Goal: Task Accomplishment & Management: Manage account settings

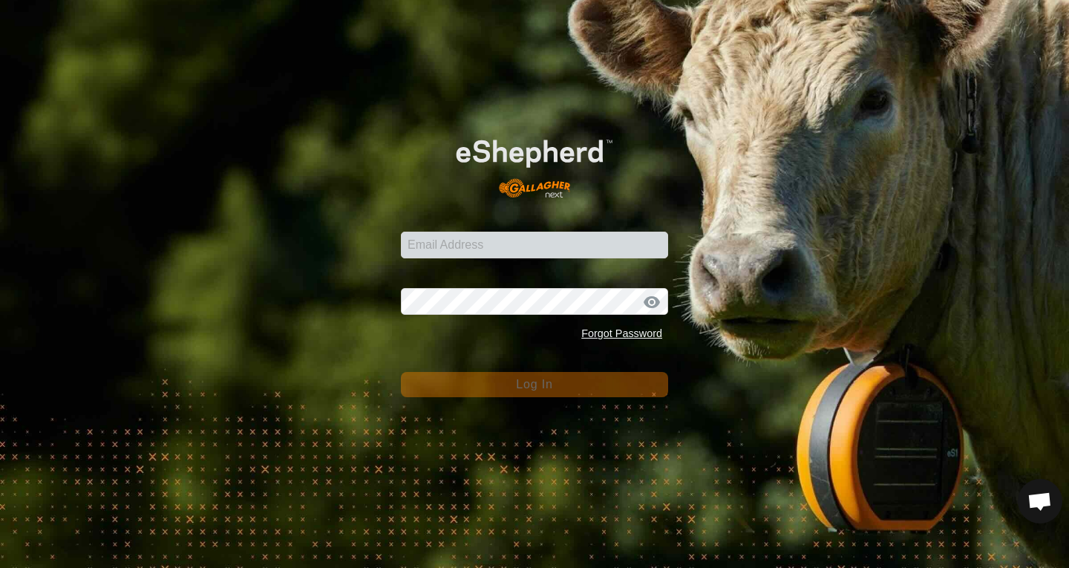
scroll to position [901, 0]
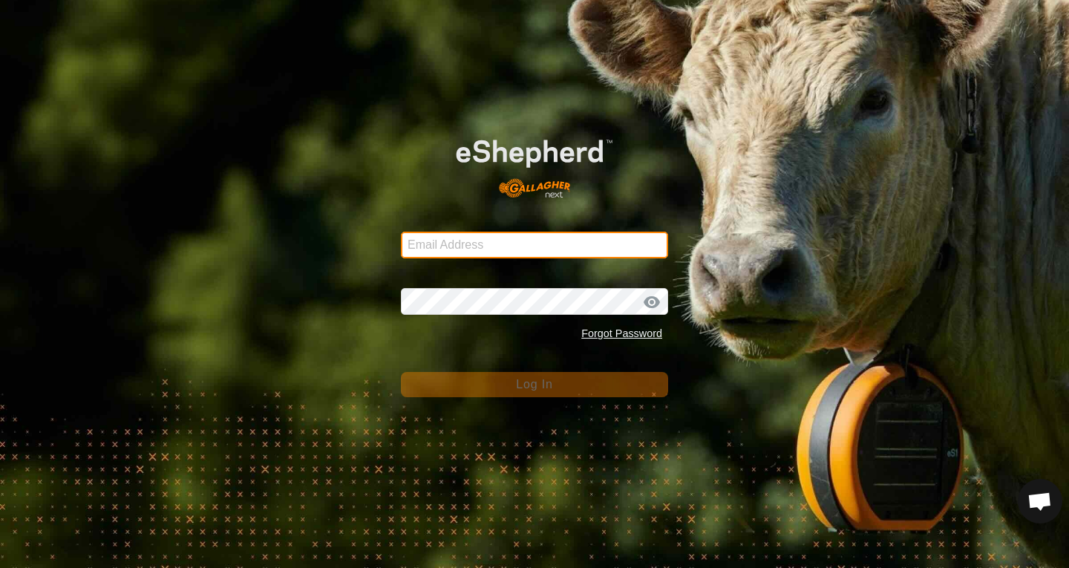
click at [468, 249] on input "Email Address" at bounding box center [534, 245] width 267 height 27
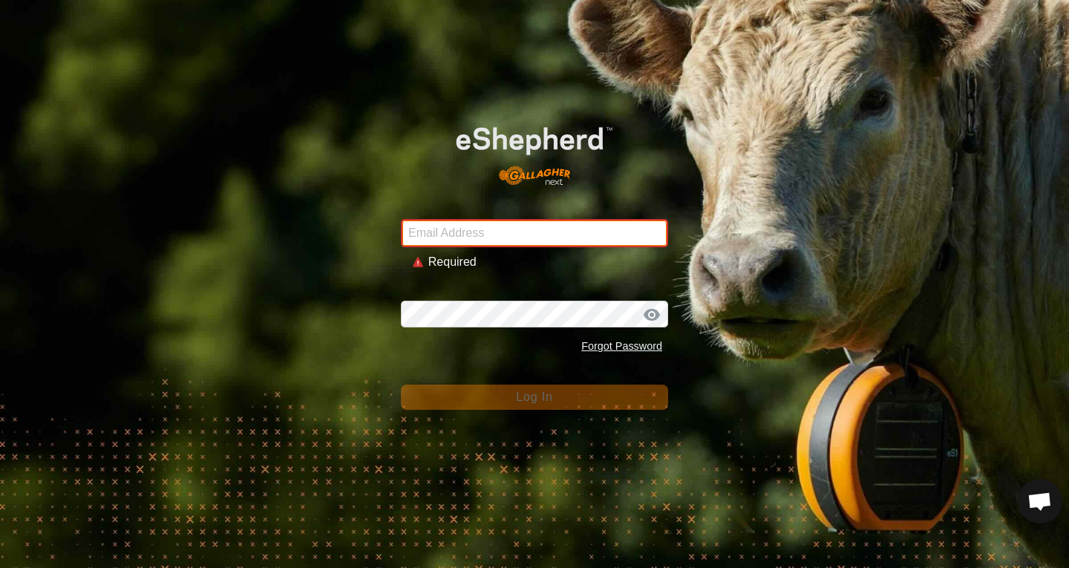
type input "[PERSON_NAME][EMAIL_ADDRESS][PERSON_NAME][DOMAIN_NAME]"
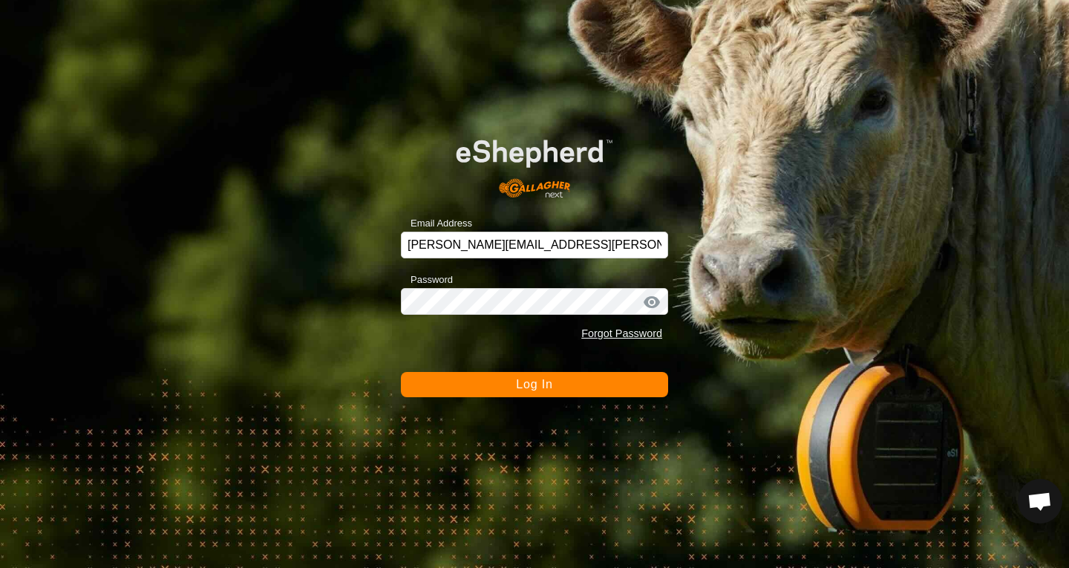
click at [524, 382] on span "Log In" at bounding box center [534, 384] width 36 height 13
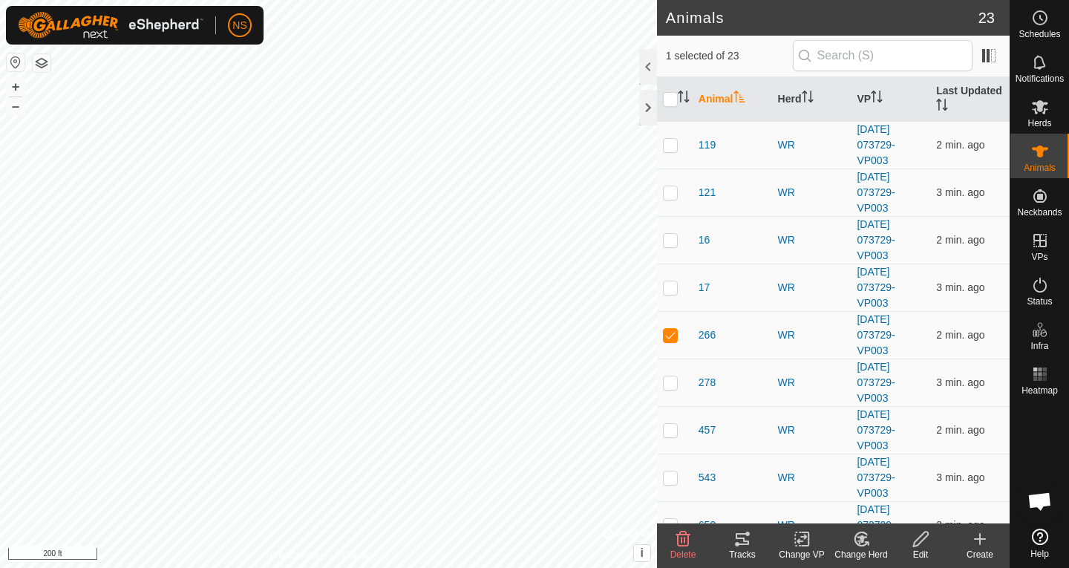
click at [733, 543] on icon at bounding box center [742, 539] width 18 height 18
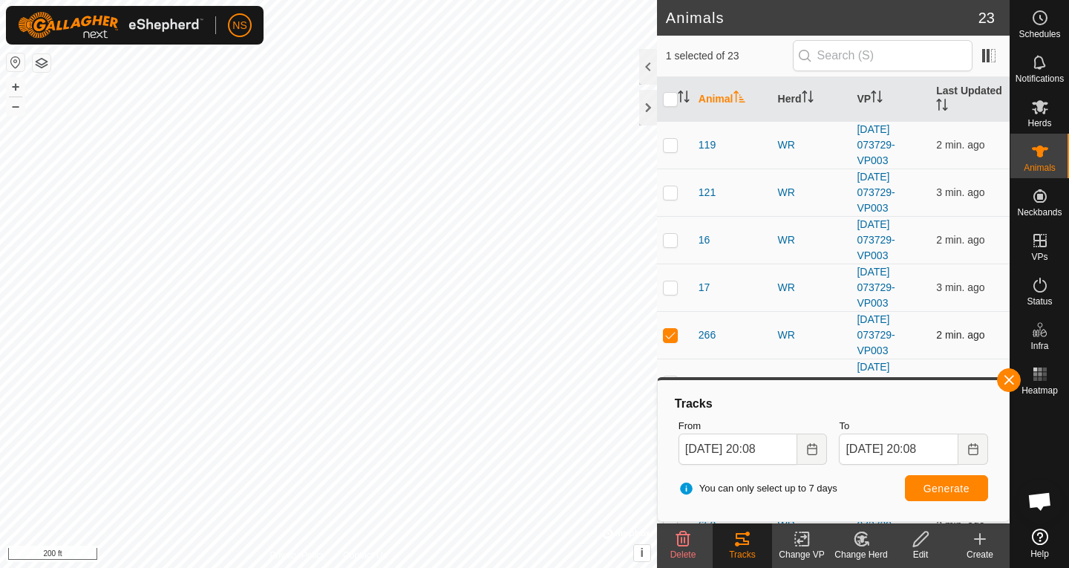
click at [666, 335] on p-checkbox at bounding box center [670, 335] width 15 height 12
checkbox input "false"
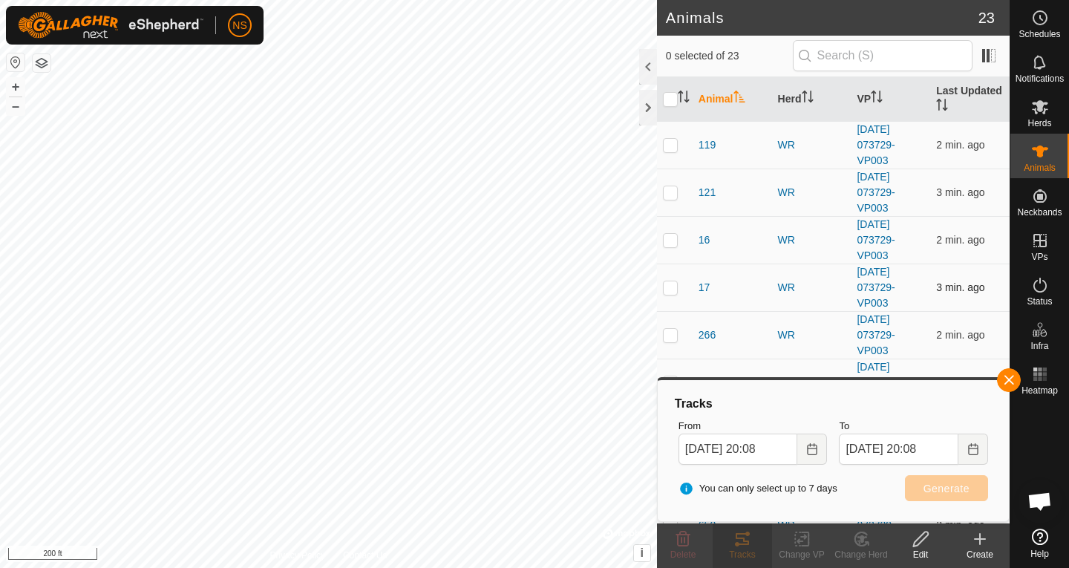
click at [671, 289] on p-checkbox at bounding box center [670, 287] width 15 height 12
checkbox input "true"
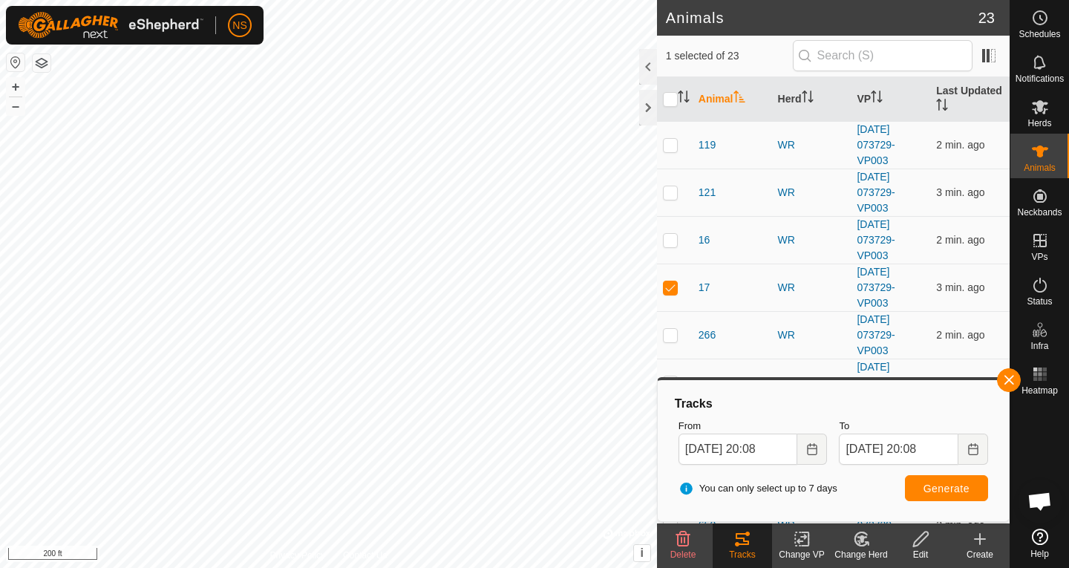
click at [740, 538] on icon at bounding box center [741, 539] width 13 height 12
click at [671, 246] on td at bounding box center [675, 239] width 36 height 47
checkbox input "true"
click at [734, 543] on icon at bounding box center [742, 539] width 18 height 18
click at [668, 194] on p-checkbox at bounding box center [670, 192] width 15 height 12
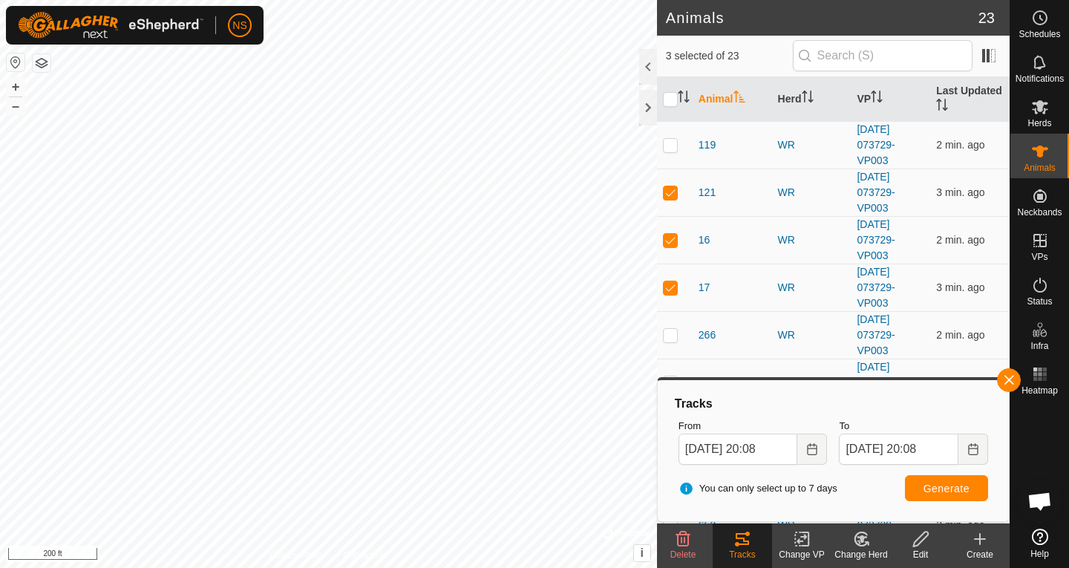
click at [751, 544] on tracks-svg-icon at bounding box center [741, 539] width 59 height 18
click at [1006, 375] on button "button" at bounding box center [1009, 380] width 24 height 24
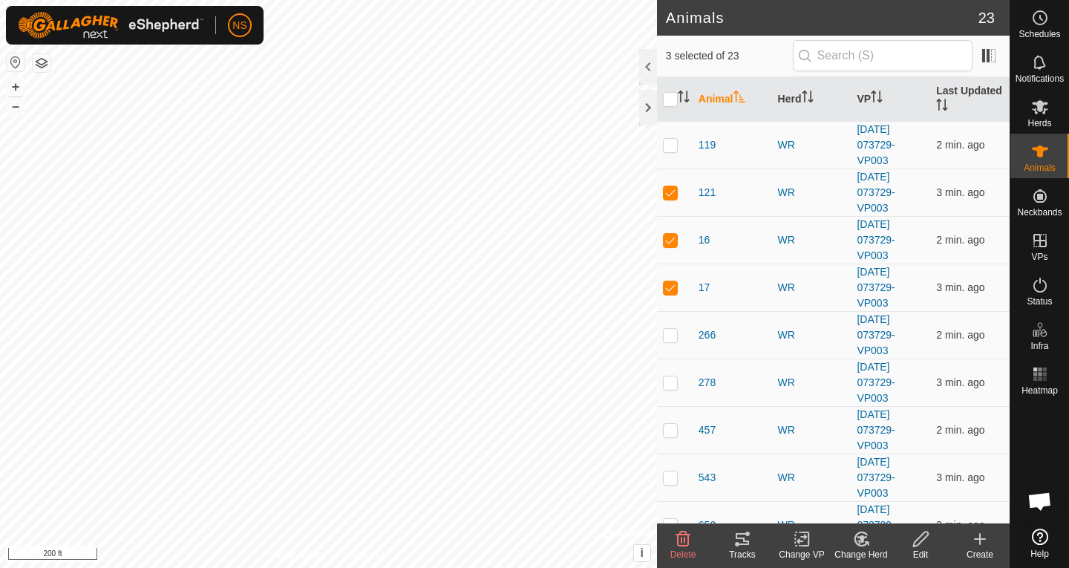
click at [751, 542] on tracks-svg-icon at bounding box center [741, 539] width 59 height 18
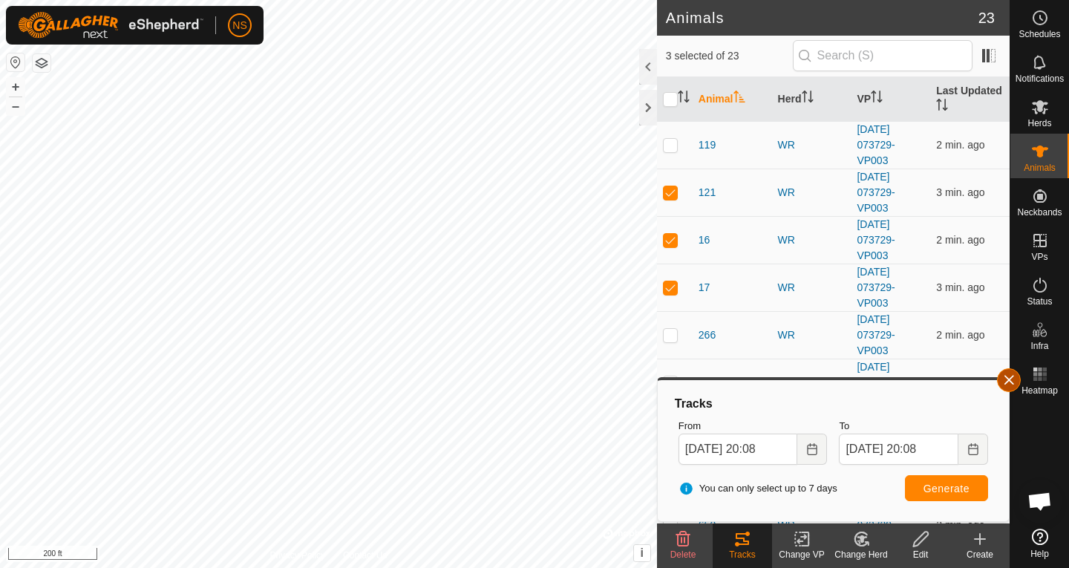
click at [1001, 381] on button "button" at bounding box center [1009, 380] width 24 height 24
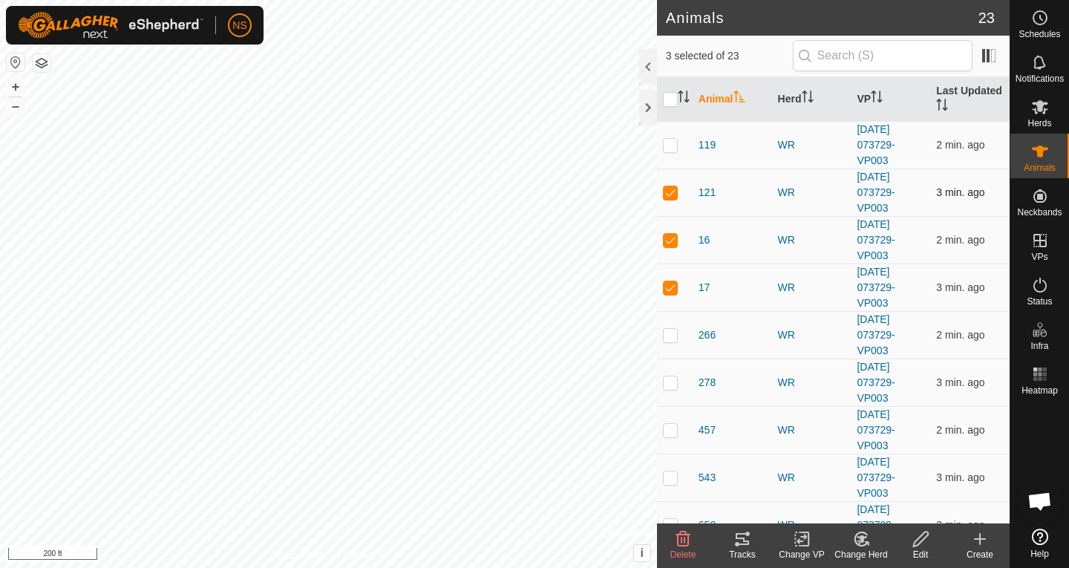
click at [671, 194] on p-checkbox at bounding box center [670, 192] width 15 height 12
checkbox input "false"
click at [674, 242] on p-checkbox at bounding box center [670, 240] width 15 height 12
checkbox input "false"
click at [671, 292] on p-checkbox at bounding box center [670, 287] width 15 height 12
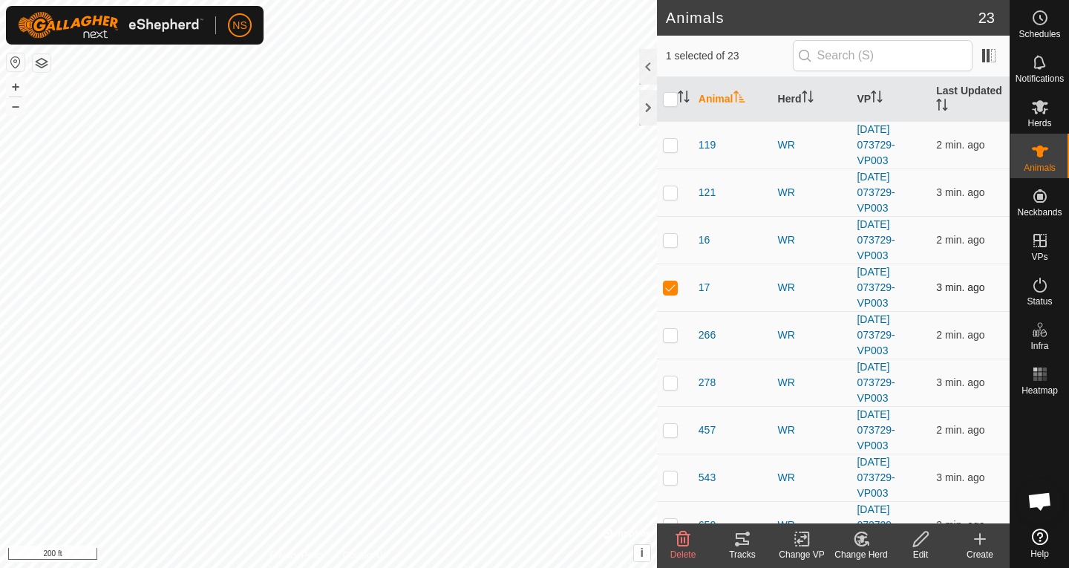
checkbox input "false"
click at [669, 144] on p-checkbox at bounding box center [670, 145] width 15 height 12
click at [738, 548] on div "Tracks" at bounding box center [741, 554] width 59 height 13
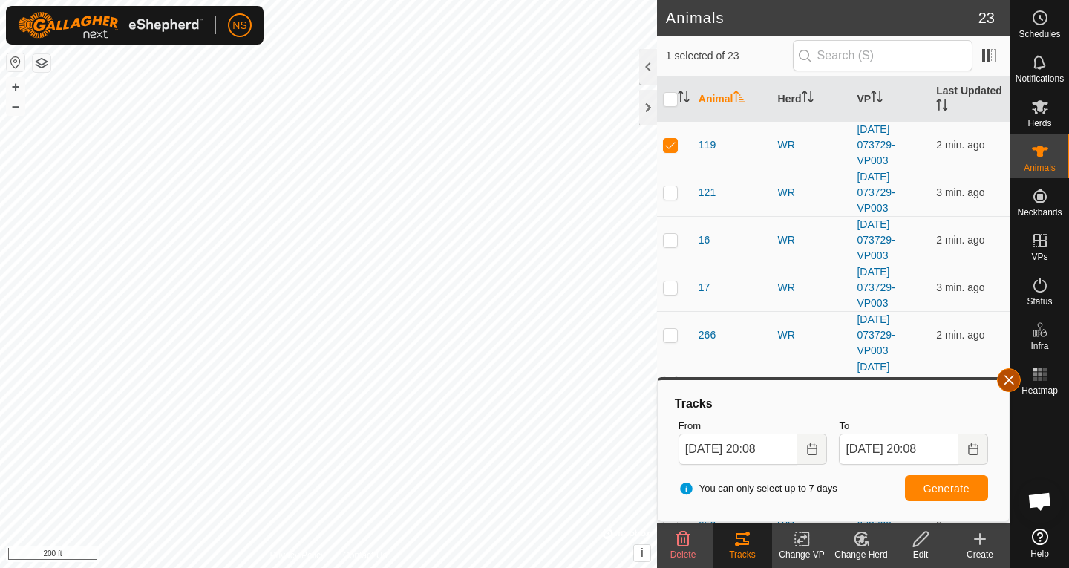
click at [1000, 378] on button "button" at bounding box center [1009, 380] width 24 height 24
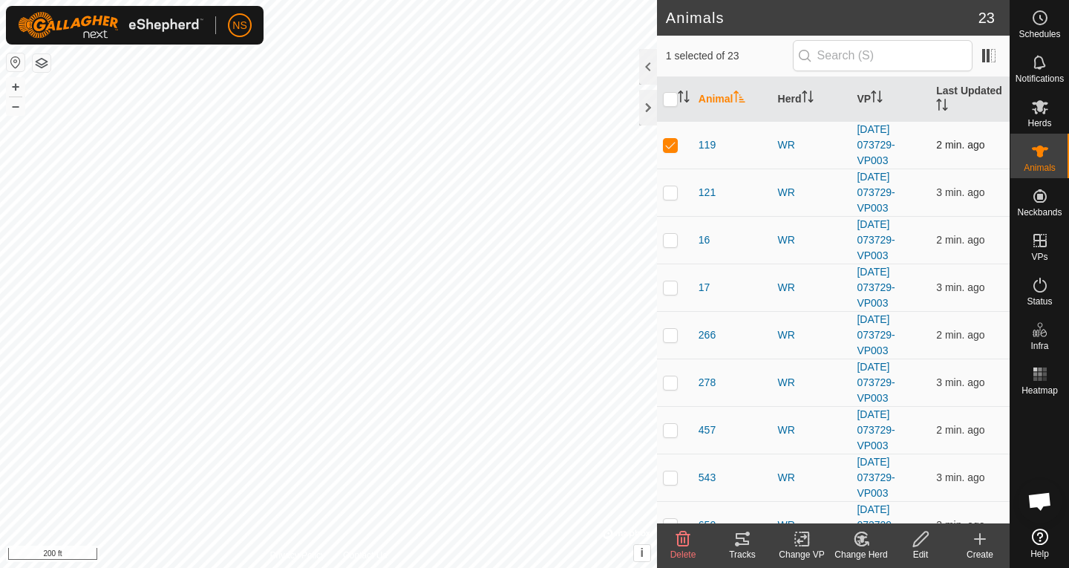
click at [674, 145] on p-checkbox at bounding box center [670, 145] width 15 height 12
checkbox input "false"
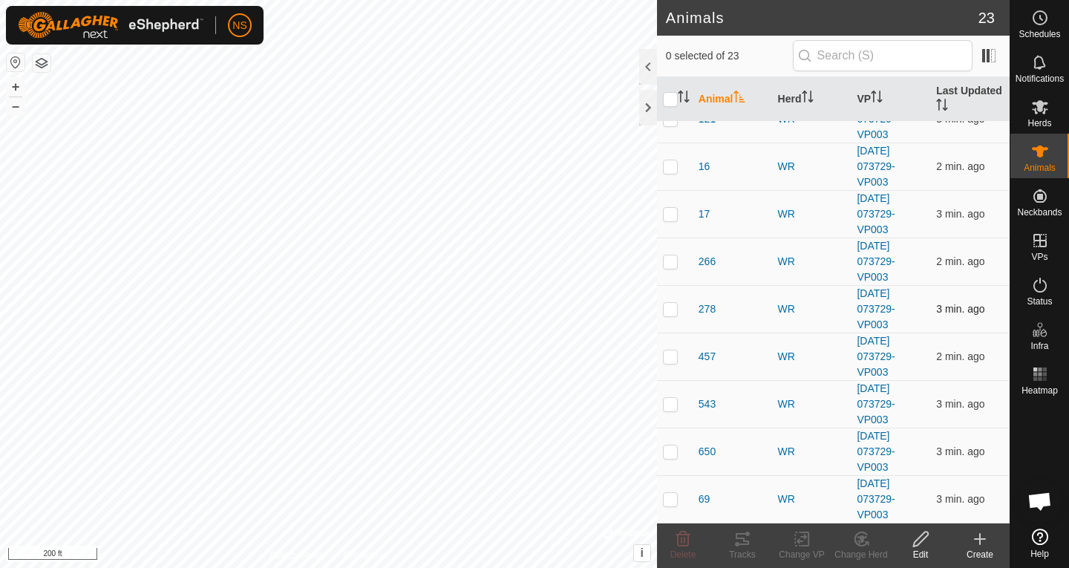
scroll to position [74, 0]
click at [668, 262] on p-checkbox at bounding box center [670, 261] width 15 height 12
checkbox input "true"
click at [675, 311] on p-checkbox at bounding box center [670, 308] width 15 height 12
checkbox input "true"
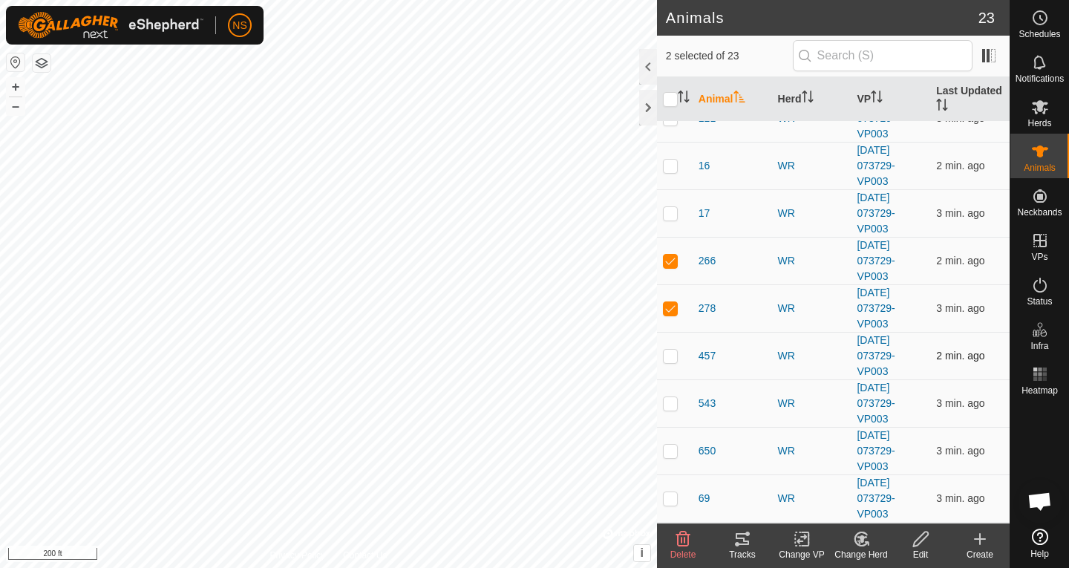
click at [672, 353] on p-checkbox at bounding box center [670, 356] width 15 height 12
checkbox input "true"
click at [673, 402] on p-checkbox at bounding box center [670, 403] width 15 height 12
checkbox input "true"
click at [745, 540] on icon at bounding box center [741, 539] width 13 height 12
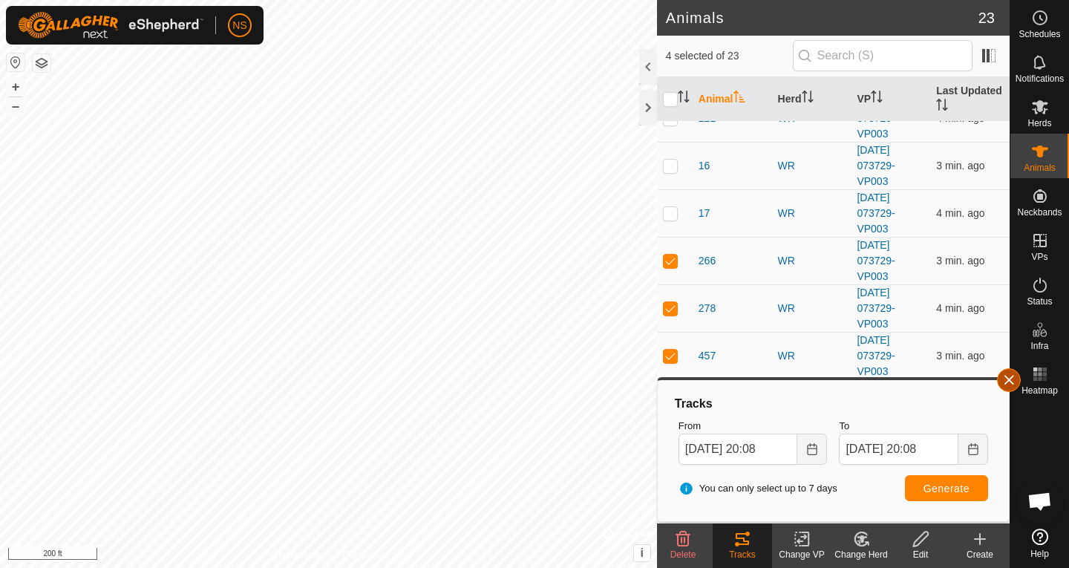
click at [1002, 382] on button "button" at bounding box center [1009, 380] width 24 height 24
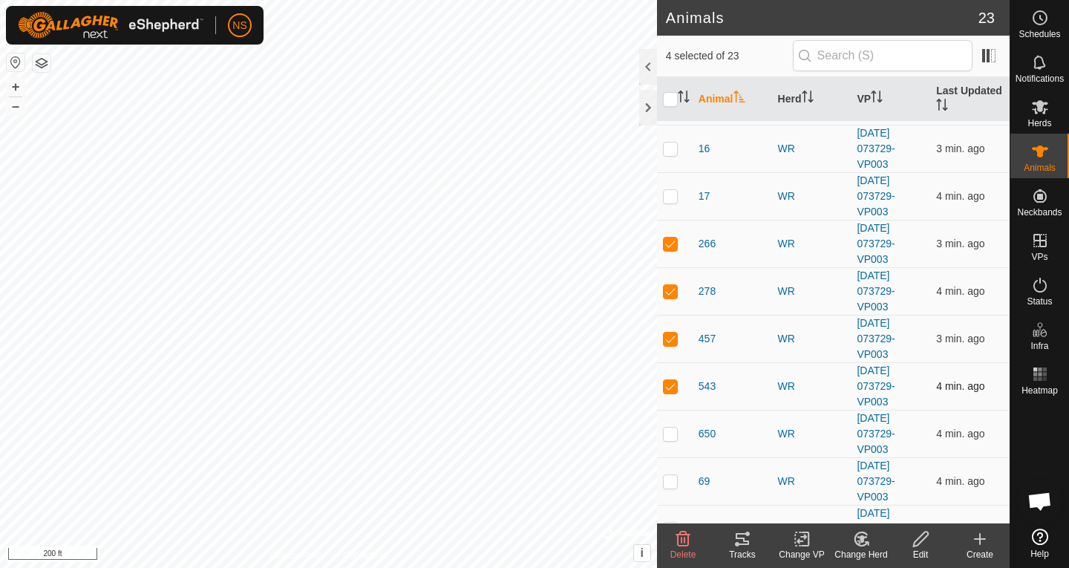
scroll to position [148, 0]
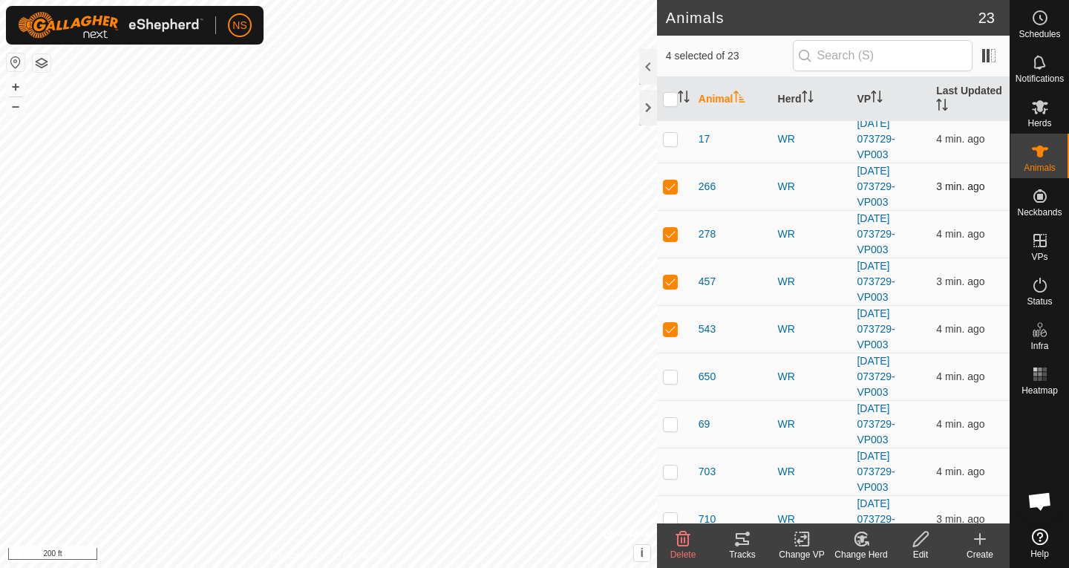
click at [671, 188] on p-checkbox at bounding box center [670, 186] width 15 height 12
checkbox input "false"
drag, startPoint x: 676, startPoint y: 231, endPoint x: 676, endPoint y: 267, distance: 36.4
click at [676, 231] on p-checkbox at bounding box center [670, 234] width 15 height 12
checkbox input "false"
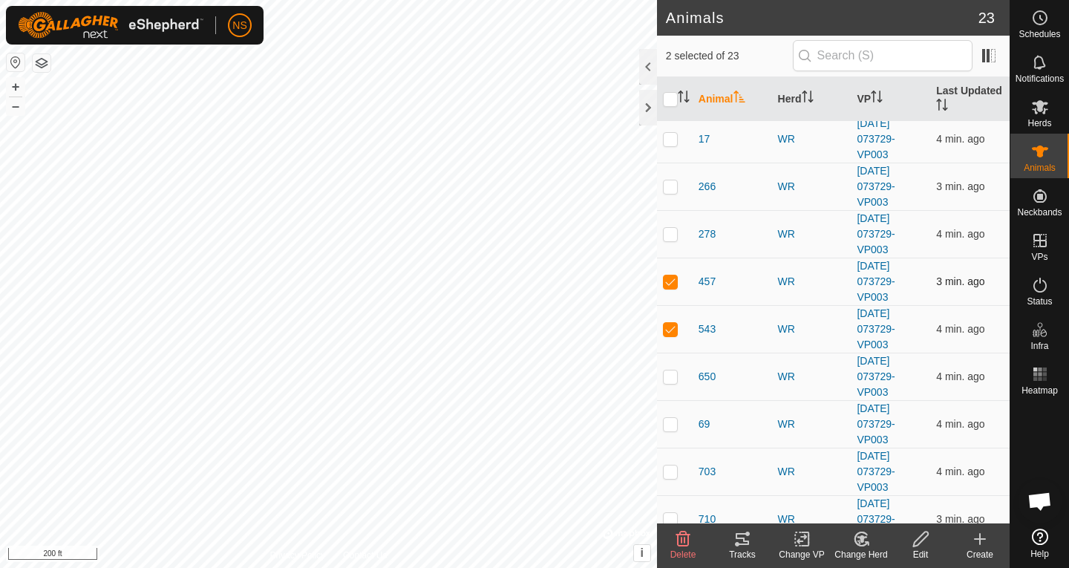
drag, startPoint x: 676, startPoint y: 283, endPoint x: 675, endPoint y: 299, distance: 15.7
click at [676, 284] on p-checkbox at bounding box center [670, 281] width 15 height 12
checkbox input "false"
drag, startPoint x: 672, startPoint y: 328, endPoint x: 678, endPoint y: 383, distance: 55.2
click at [672, 329] on p-checkbox at bounding box center [670, 329] width 15 height 12
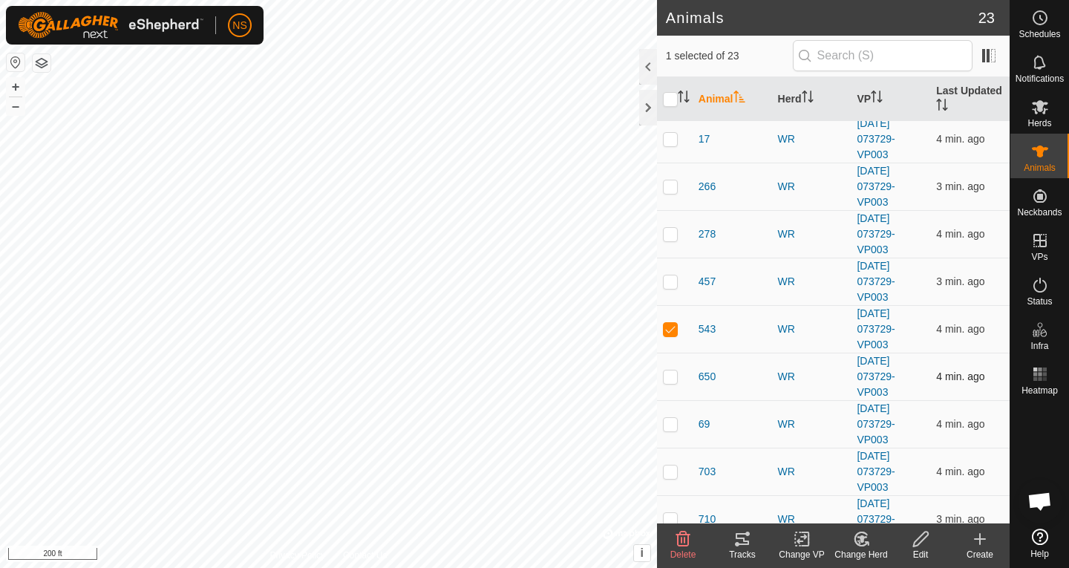
checkbox input "false"
click at [673, 381] on p-checkbox at bounding box center [670, 376] width 15 height 12
checkbox input "true"
click at [674, 419] on p-checkbox at bounding box center [670, 424] width 15 height 12
checkbox input "true"
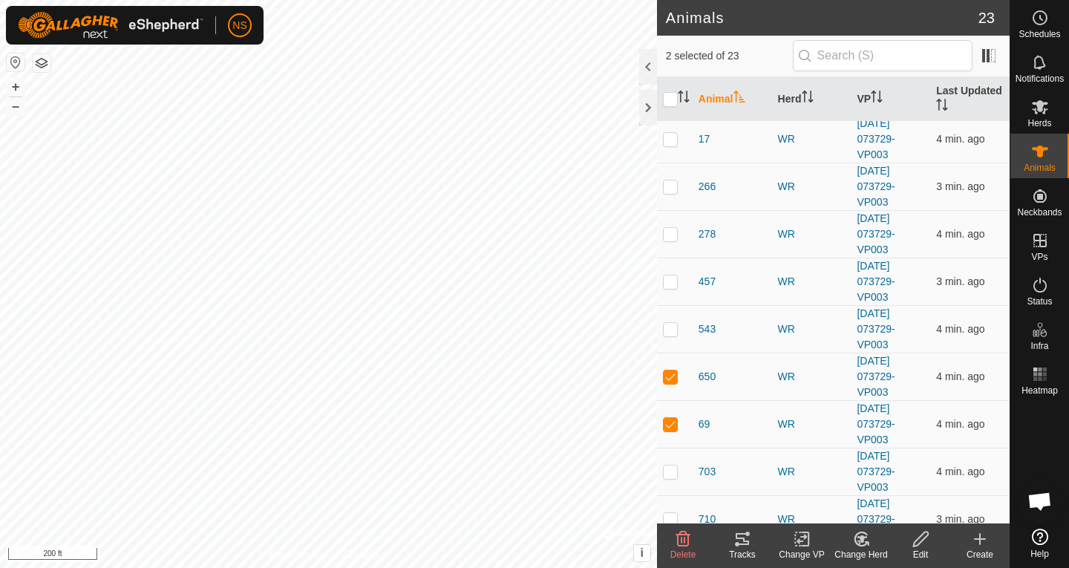
drag, startPoint x: 726, startPoint y: 514, endPoint x: 607, endPoint y: 539, distance: 121.5
click at [678, 514] on tbody "119 WR [DATE] 073729-VP003 3 min. ago 121 WR [DATE] 073729-VP003 4 min. ago 16 …" at bounding box center [833, 519] width 352 height 1092
click at [669, 470] on p-checkbox at bounding box center [670, 471] width 15 height 12
checkbox input "true"
click at [676, 518] on p-checkbox at bounding box center [670, 519] width 15 height 12
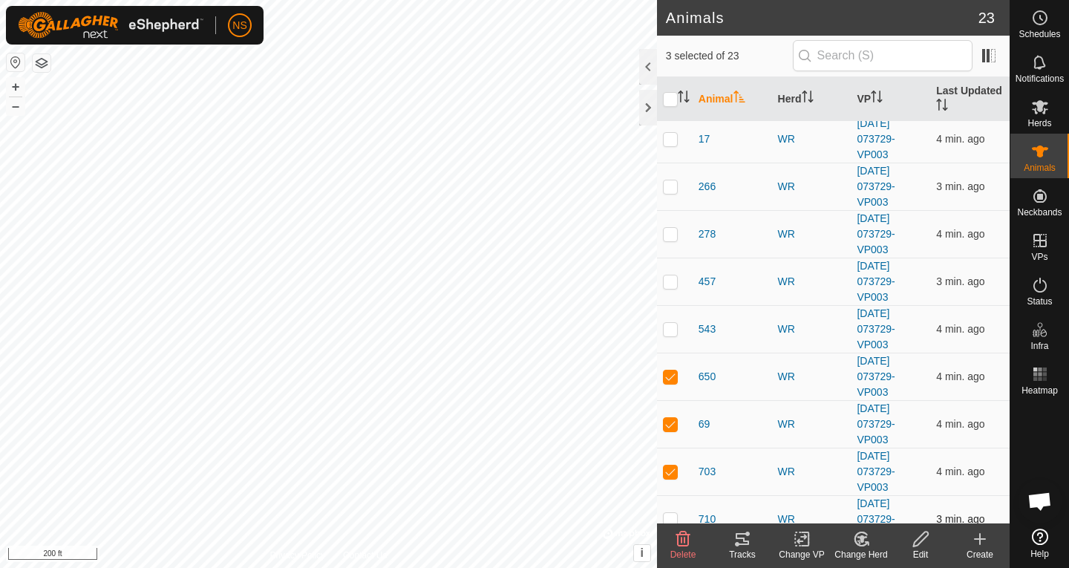
checkbox input "true"
click at [739, 553] on div "Tracks" at bounding box center [741, 554] width 59 height 13
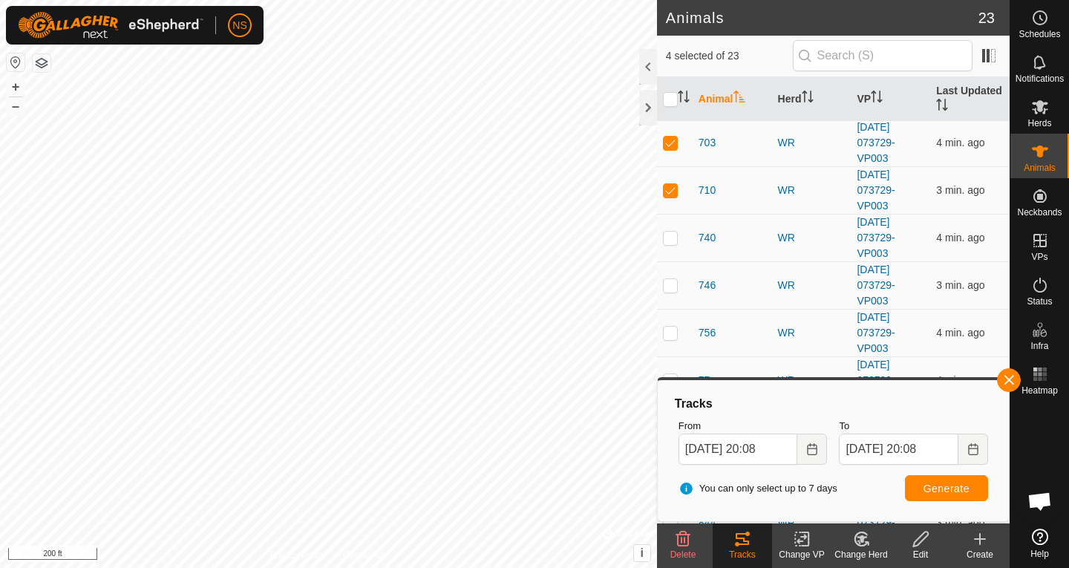
scroll to position [483, 0]
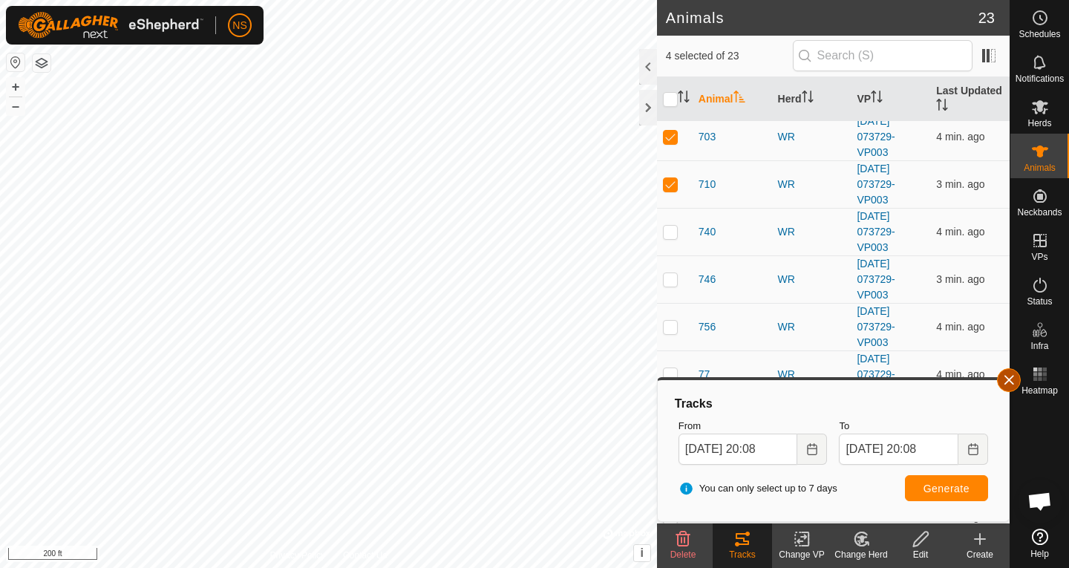
click at [1001, 381] on button "button" at bounding box center [1009, 380] width 24 height 24
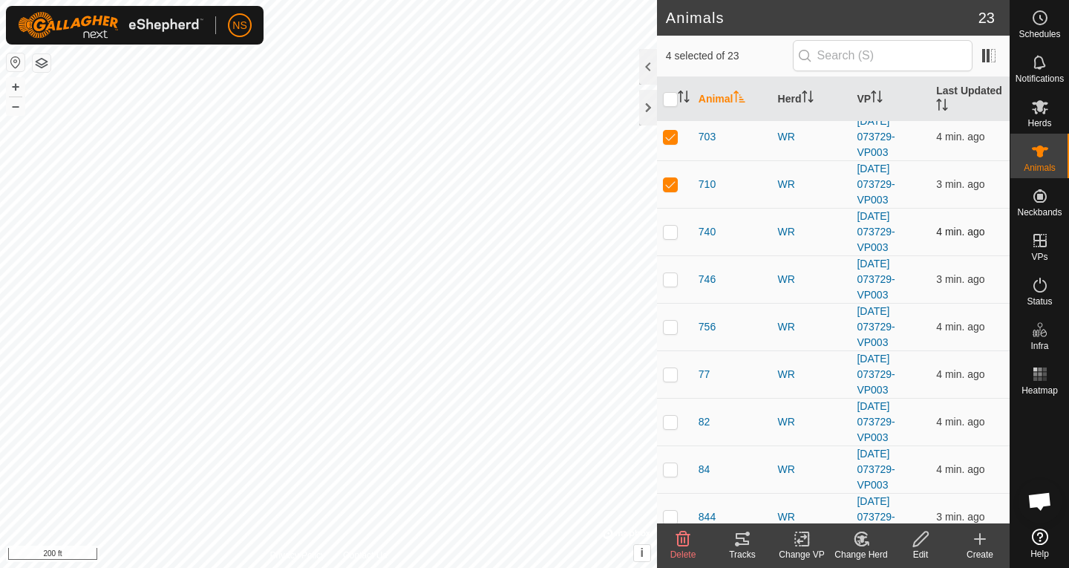
click at [674, 235] on p-checkbox at bounding box center [670, 232] width 15 height 12
checkbox input "true"
click at [672, 281] on p-checkbox at bounding box center [670, 279] width 15 height 12
checkbox input "true"
click at [668, 180] on p-checkbox at bounding box center [670, 184] width 15 height 12
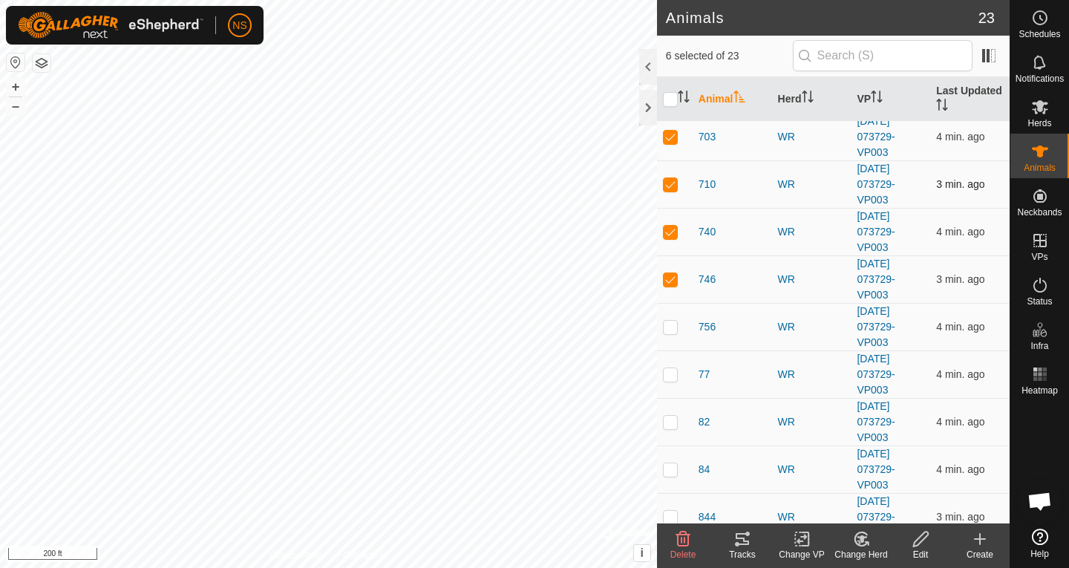
checkbox input "false"
click at [666, 143] on td at bounding box center [675, 136] width 36 height 47
checkbox input "false"
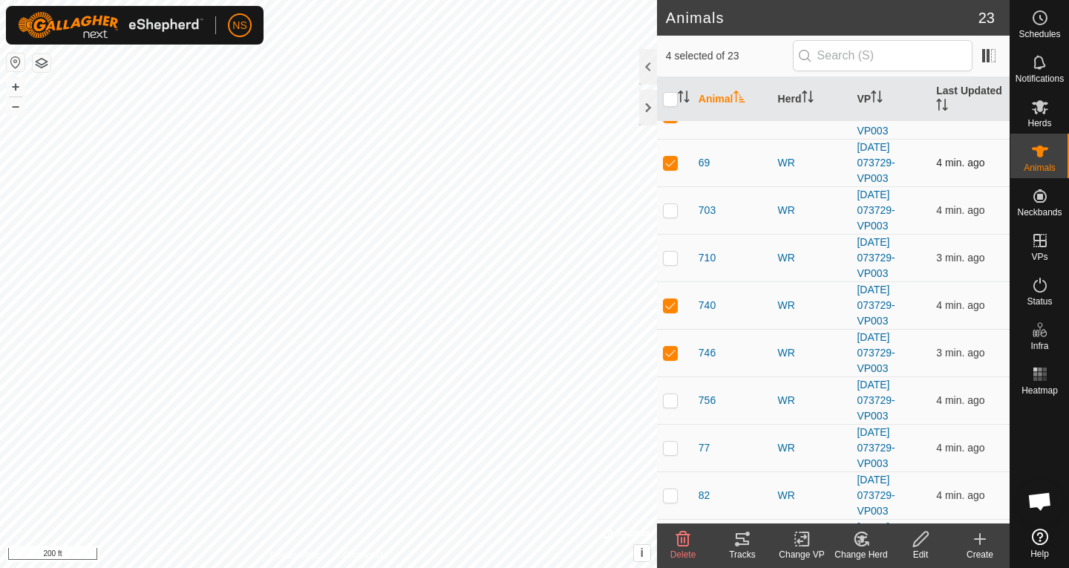
scroll to position [409, 0]
click at [670, 168] on td at bounding box center [675, 163] width 36 height 47
checkbox input "false"
click at [671, 122] on td at bounding box center [675, 115] width 36 height 47
checkbox input "false"
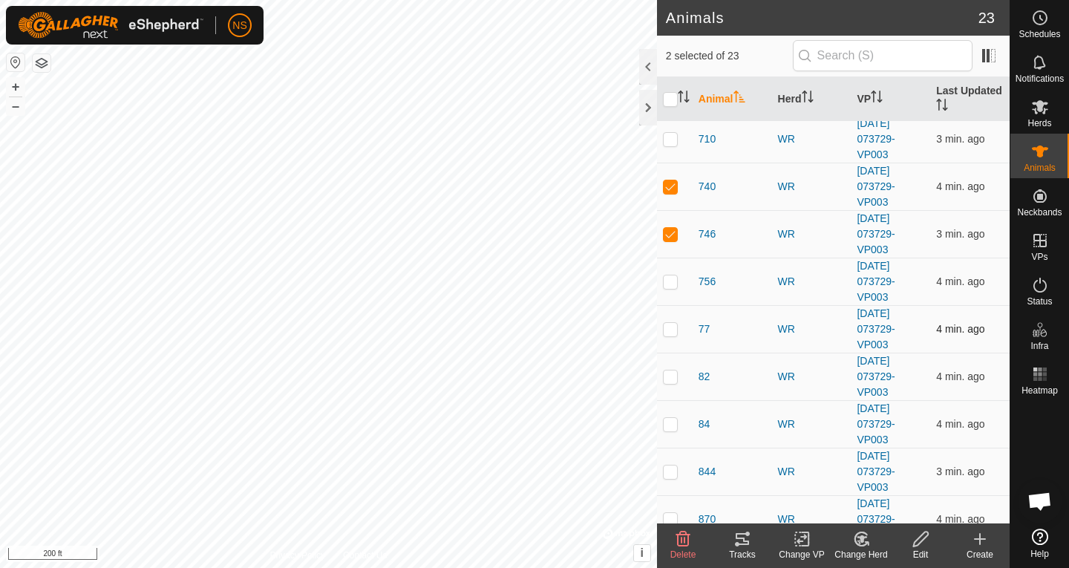
scroll to position [557, 0]
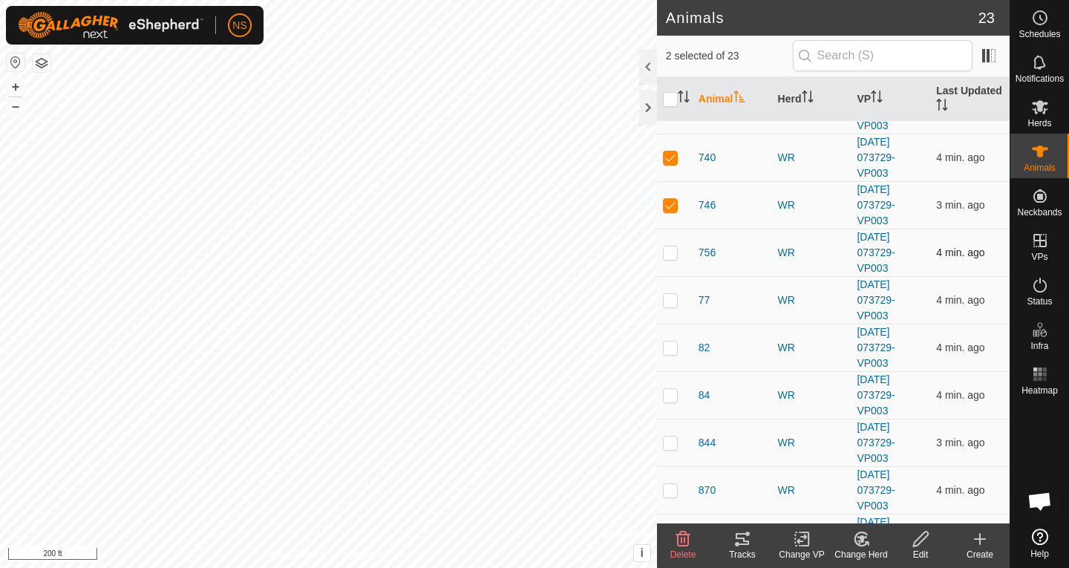
click at [673, 249] on p-checkbox at bounding box center [670, 252] width 15 height 12
checkbox input "true"
click at [674, 302] on p-checkbox at bounding box center [670, 300] width 15 height 12
checkbox input "true"
click at [671, 348] on p-checkbox at bounding box center [670, 347] width 15 height 12
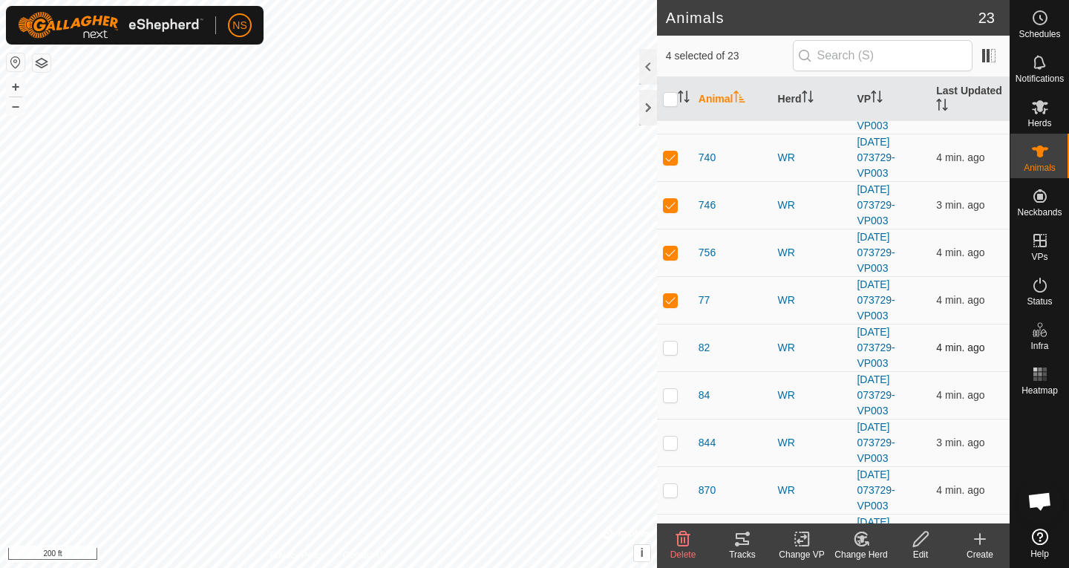
checkbox input "true"
click at [667, 395] on p-checkbox at bounding box center [670, 395] width 15 height 12
click at [747, 537] on icon at bounding box center [742, 539] width 18 height 18
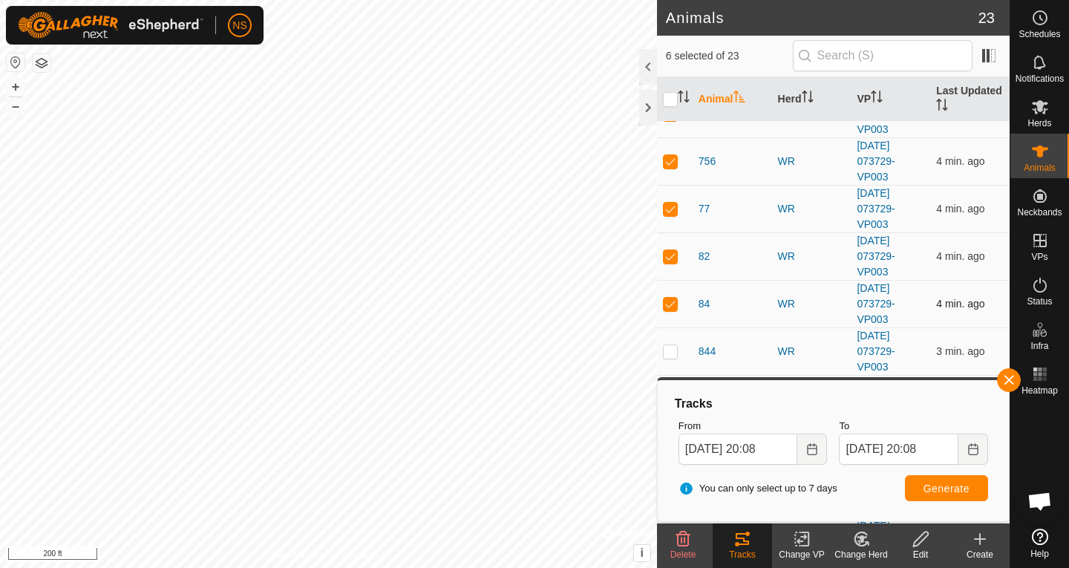
scroll to position [691, 0]
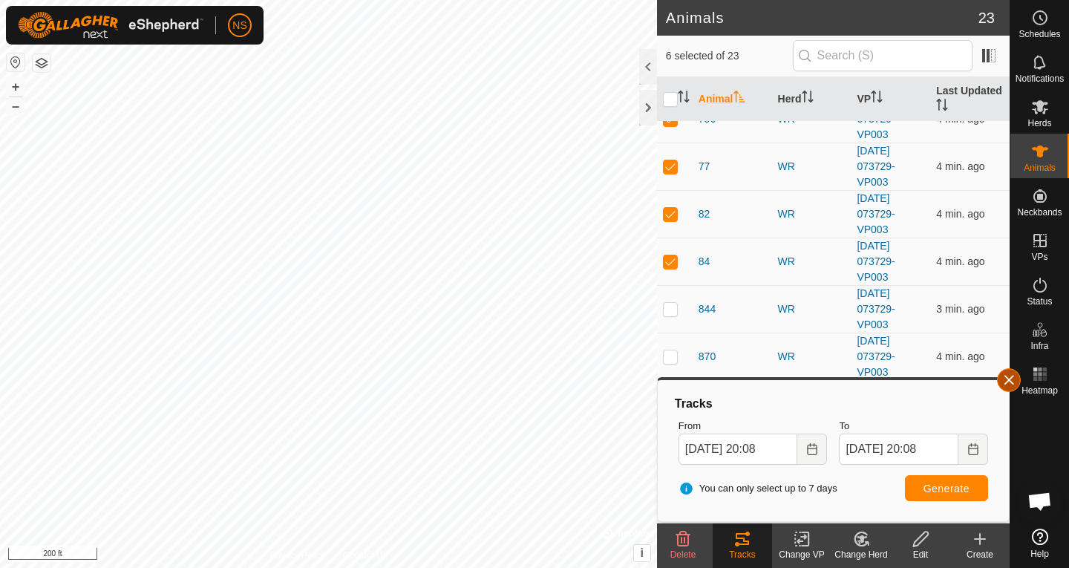
click at [1014, 384] on button "button" at bounding box center [1009, 380] width 24 height 24
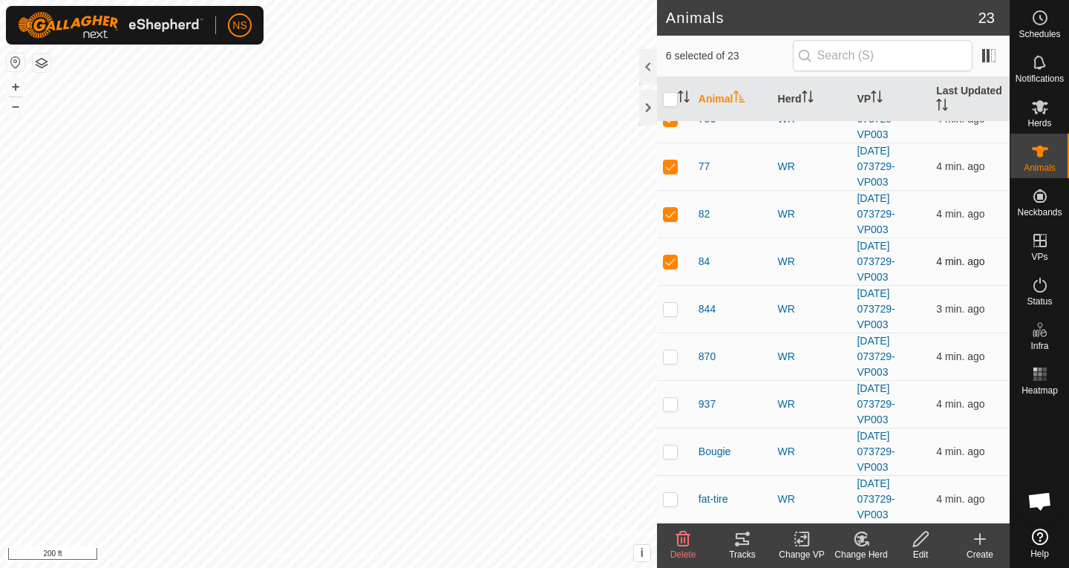
click at [669, 262] on p-checkbox at bounding box center [670, 261] width 15 height 12
checkbox input "false"
drag, startPoint x: 671, startPoint y: 220, endPoint x: 672, endPoint y: 195, distance: 24.5
click at [671, 220] on td at bounding box center [675, 213] width 36 height 47
checkbox input "false"
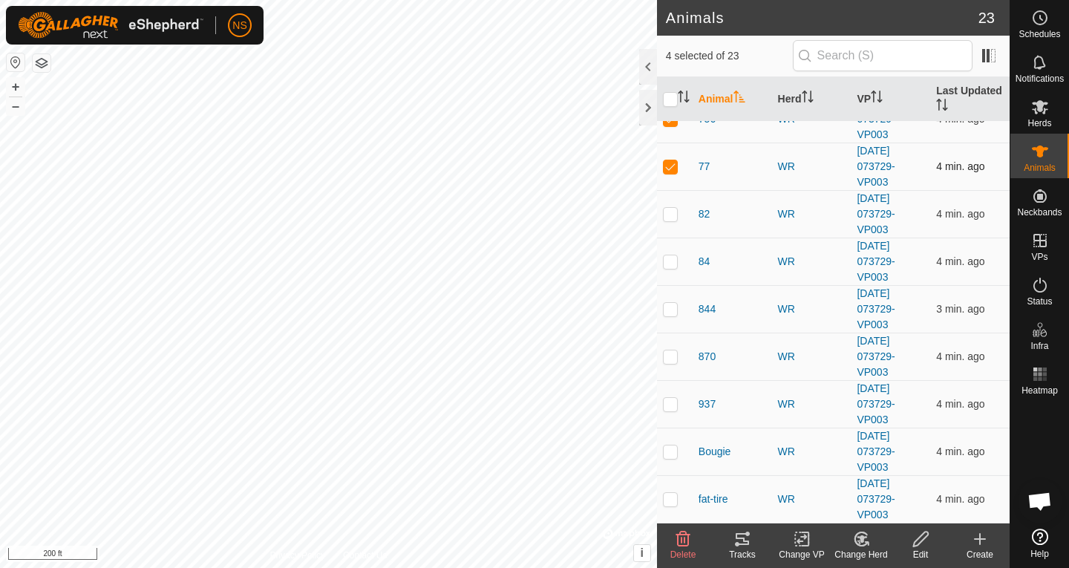
click at [671, 168] on p-checkbox at bounding box center [670, 166] width 15 height 12
checkbox input "false"
click at [668, 126] on td at bounding box center [675, 118] width 36 height 47
checkbox input "false"
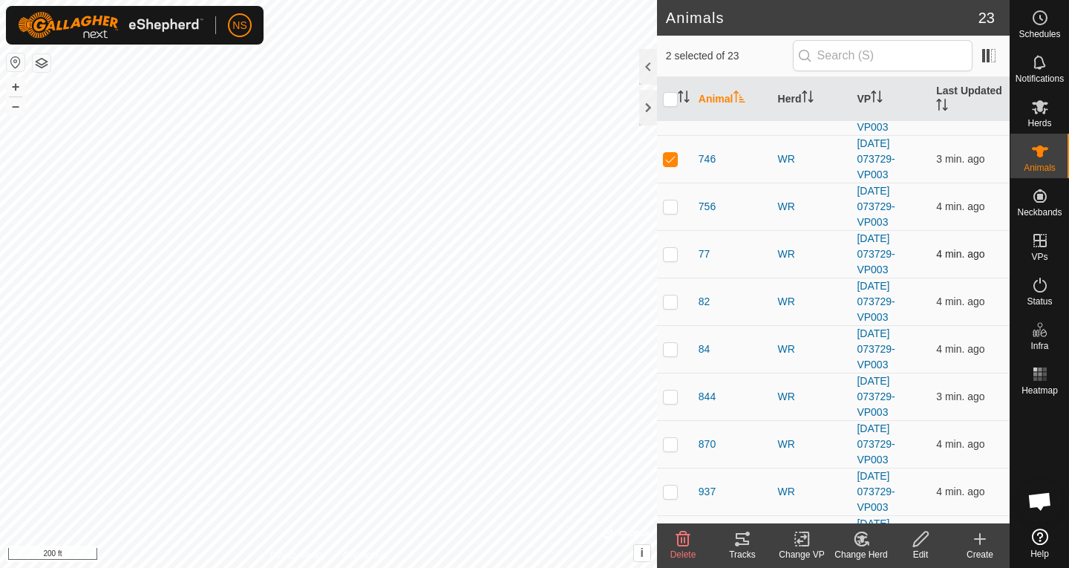
scroll to position [542, 0]
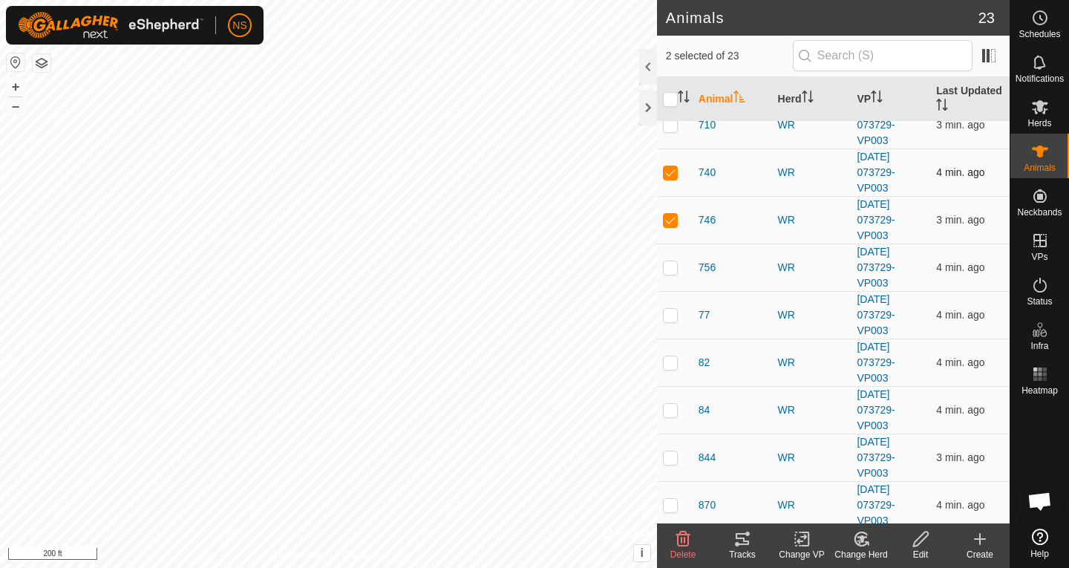
drag, startPoint x: 671, startPoint y: 224, endPoint x: 666, endPoint y: 190, distance: 34.4
click at [671, 223] on p-checkbox at bounding box center [670, 220] width 15 height 12
checkbox input "false"
click at [663, 173] on p-checkbox at bounding box center [670, 172] width 15 height 12
checkbox input "false"
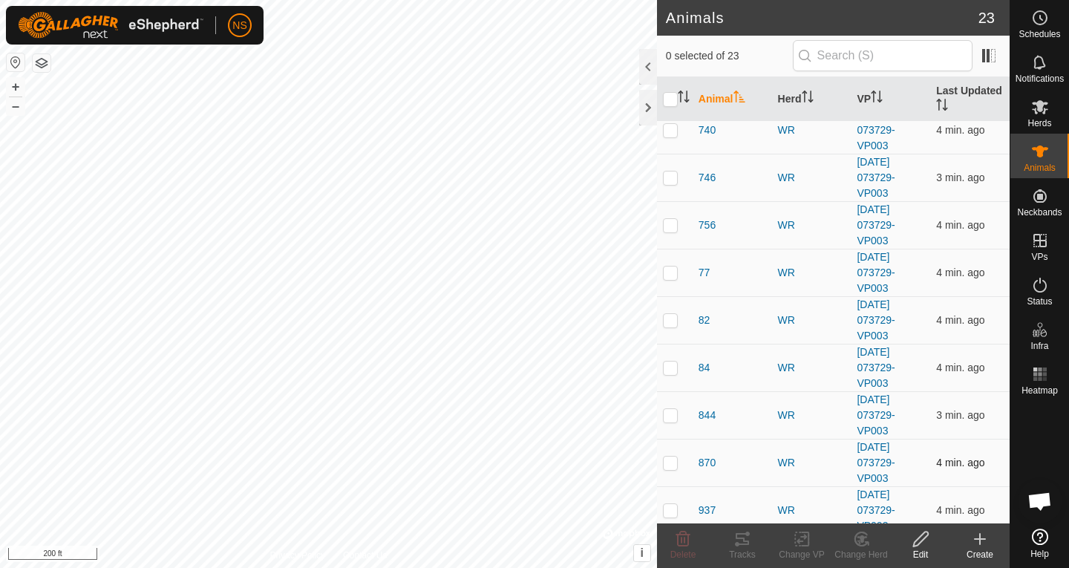
scroll to position [691, 0]
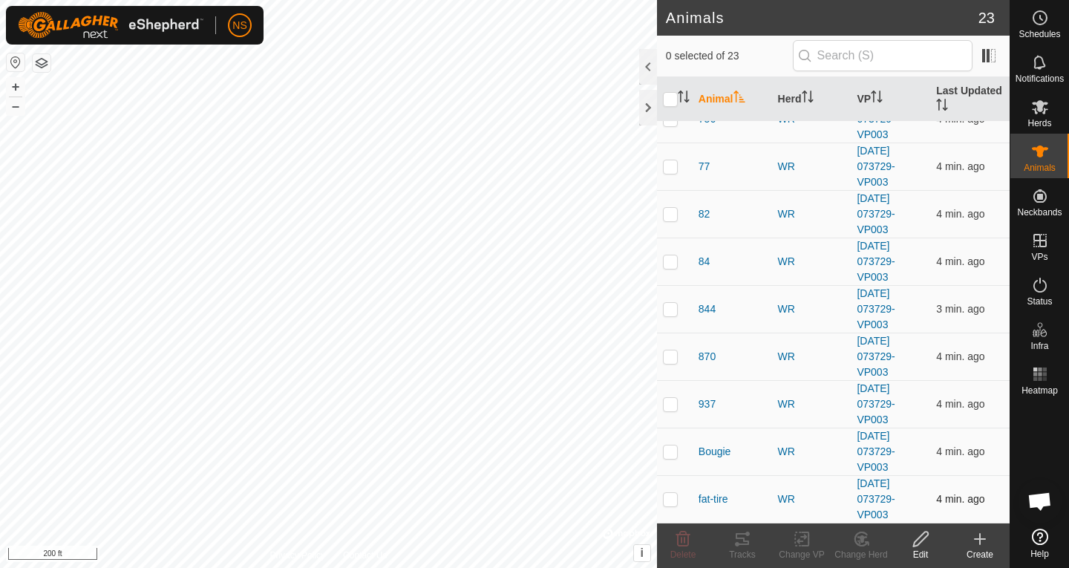
click at [674, 497] on p-checkbox at bounding box center [670, 499] width 15 height 12
checkbox input "true"
click at [672, 453] on p-checkbox at bounding box center [670, 451] width 15 height 12
checkbox input "true"
click at [669, 406] on p-checkbox at bounding box center [670, 404] width 15 height 12
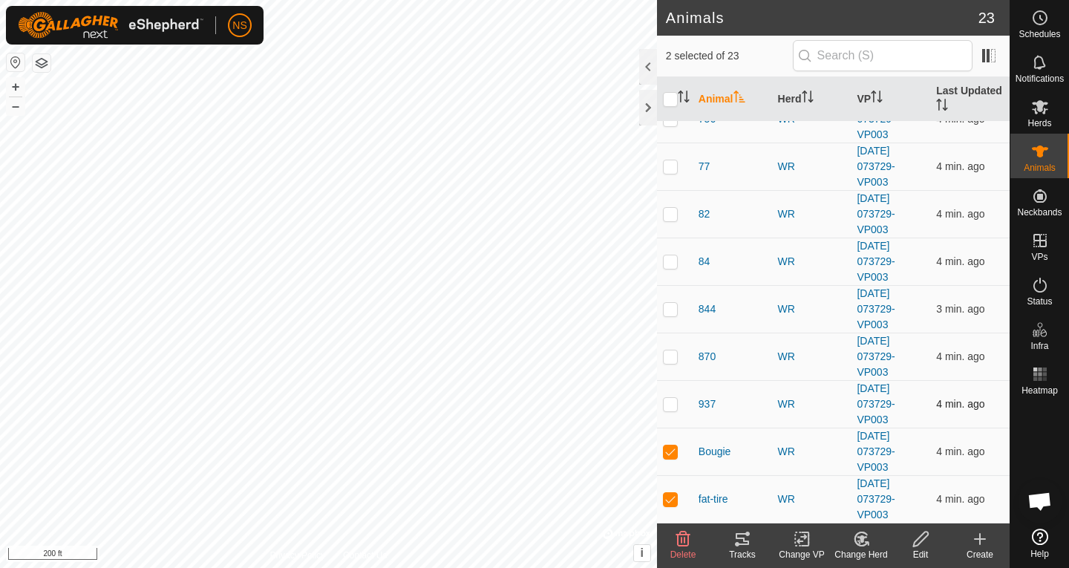
checkbox input "true"
click at [670, 357] on p-checkbox at bounding box center [670, 356] width 15 height 12
checkbox input "true"
click at [670, 309] on p-checkbox at bounding box center [670, 309] width 15 height 12
checkbox input "true"
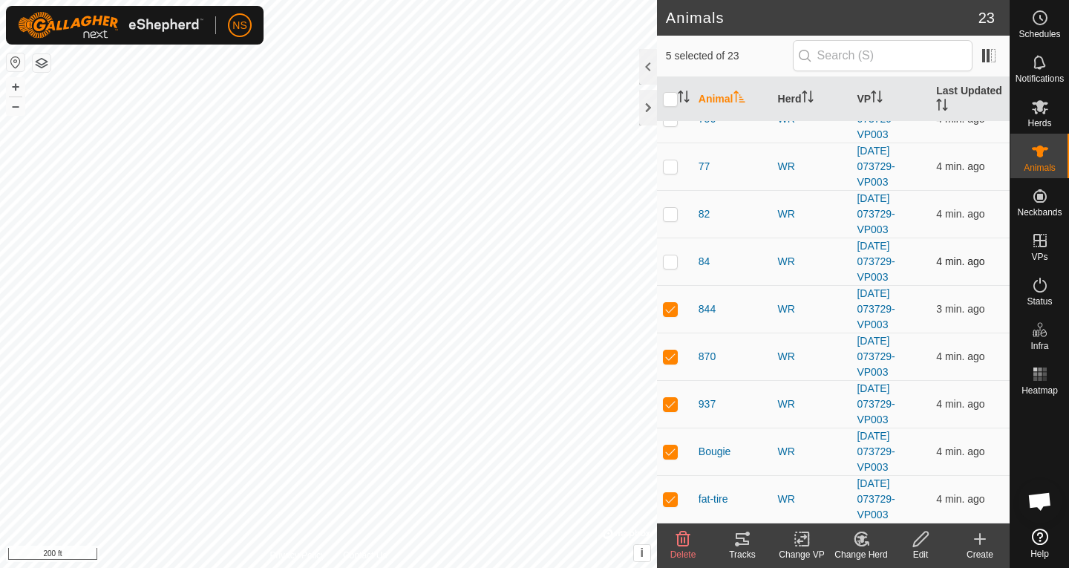
click at [666, 263] on p-checkbox at bounding box center [670, 261] width 15 height 12
checkbox input "true"
click at [752, 541] on tracks-svg-icon at bounding box center [741, 539] width 59 height 18
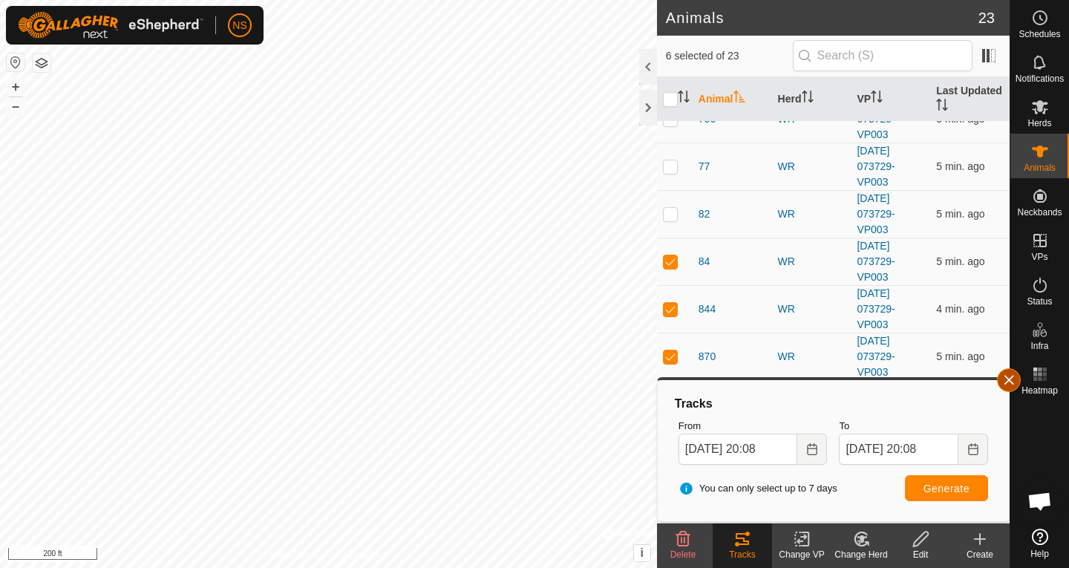
click at [1003, 377] on button "button" at bounding box center [1009, 380] width 24 height 24
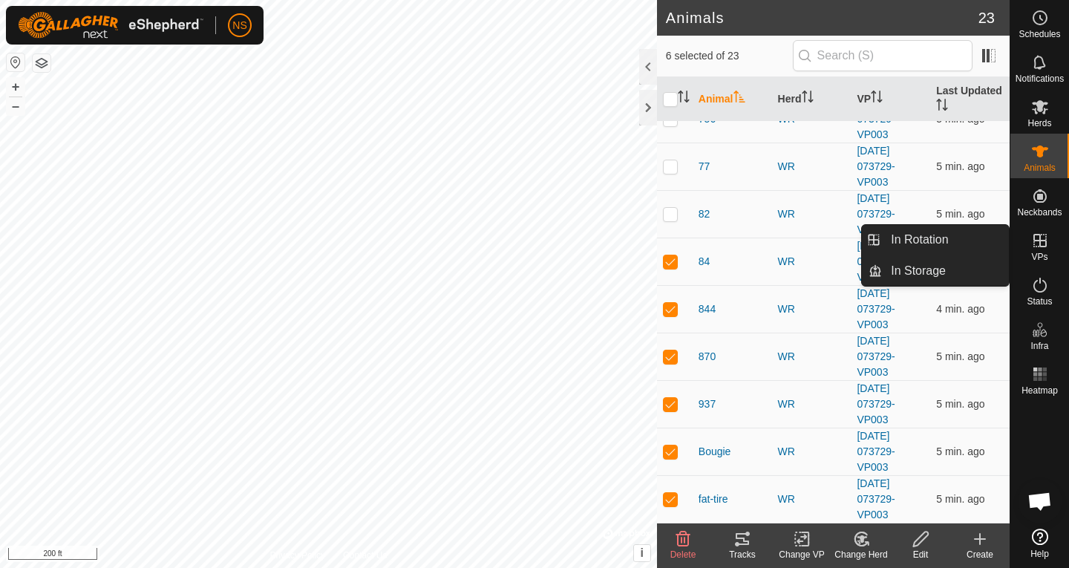
drag, startPoint x: 1040, startPoint y: 227, endPoint x: 1037, endPoint y: 251, distance: 23.9
click at [1037, 251] on es-virtualpaddocks-svg-icon at bounding box center [1039, 241] width 27 height 24
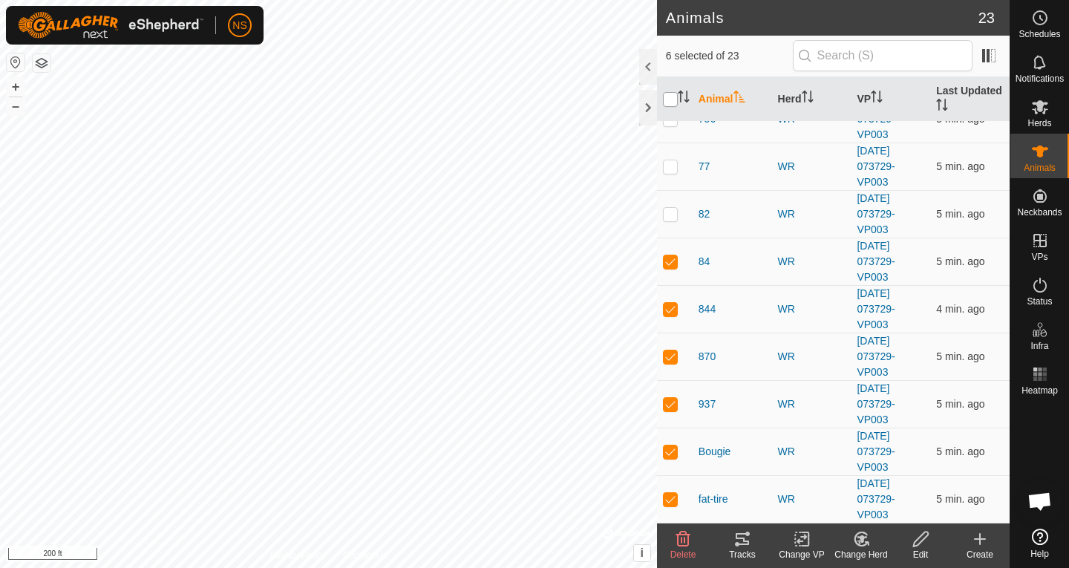
click at [674, 104] on input "checkbox" at bounding box center [670, 99] width 15 height 15
checkbox input "true"
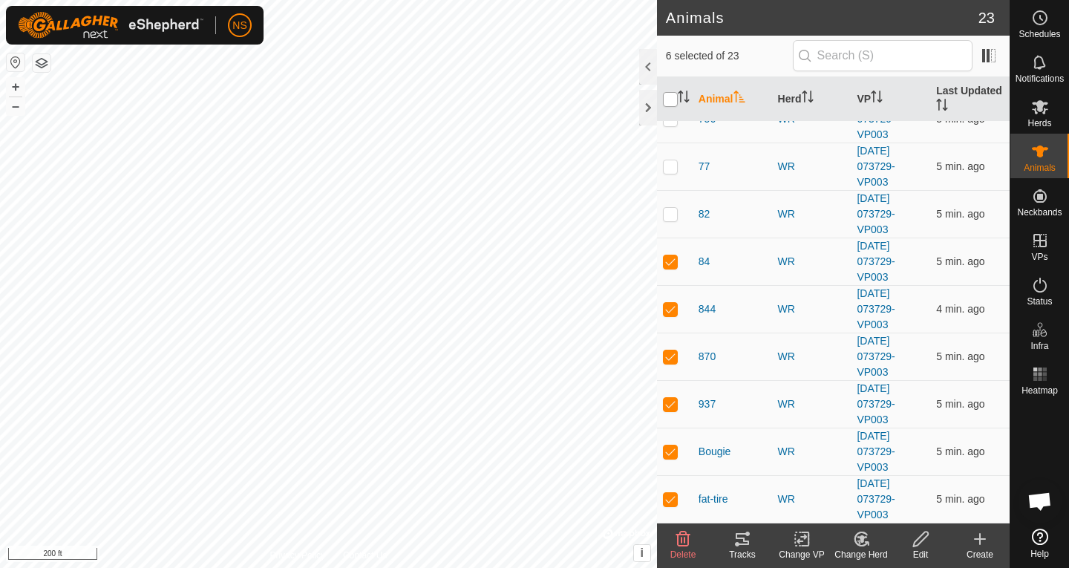
checkbox input "true"
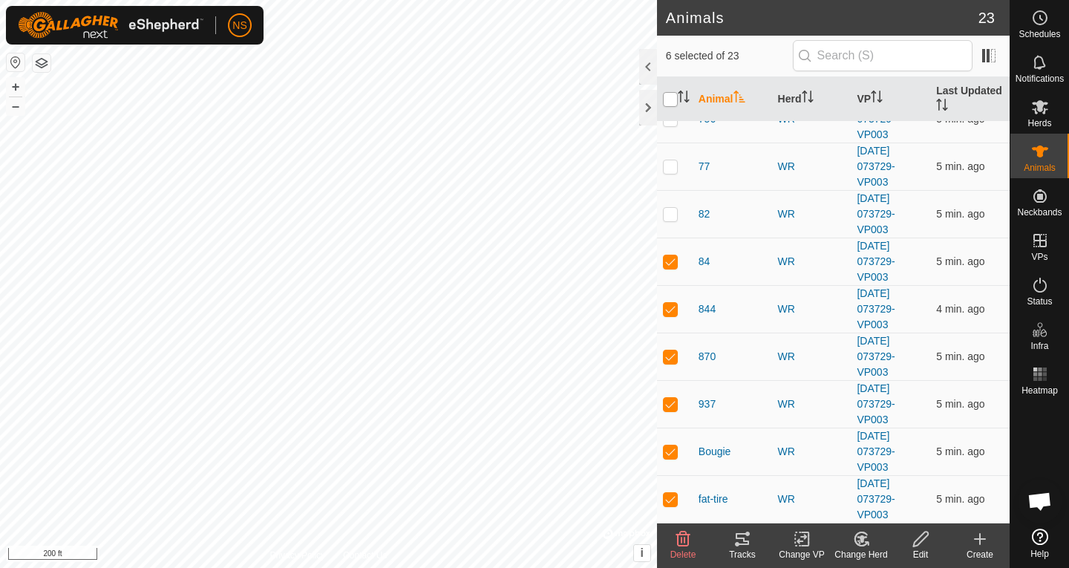
checkbox input "true"
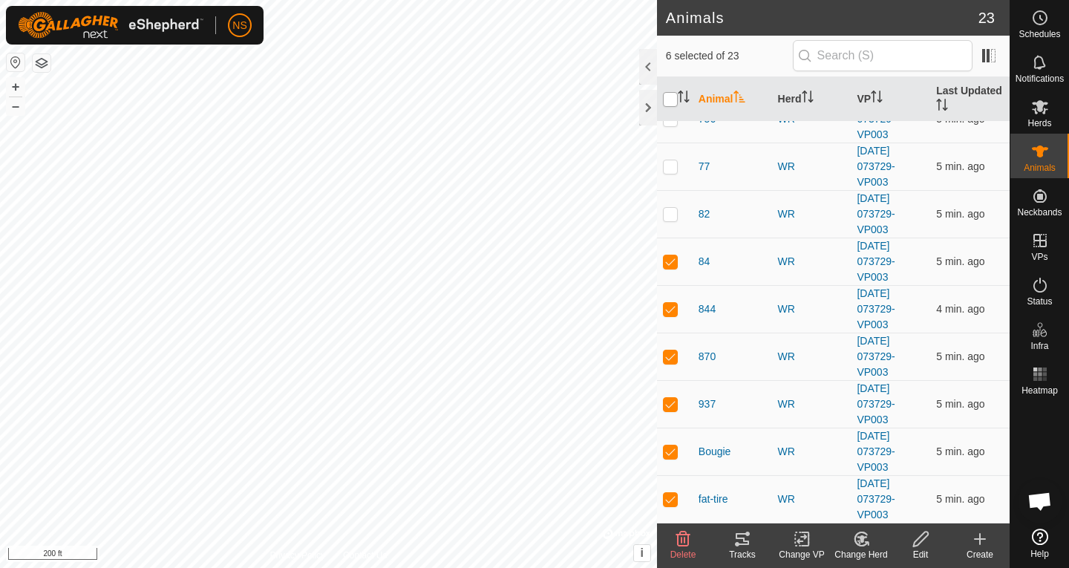
checkbox input "true"
click at [674, 104] on input "checkbox" at bounding box center [670, 99] width 15 height 15
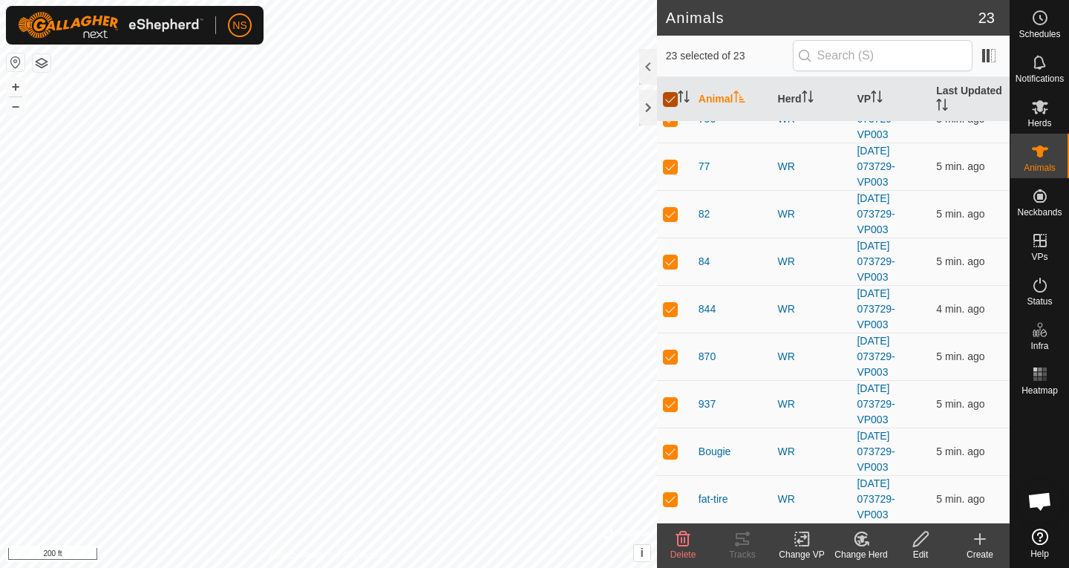
checkbox input "false"
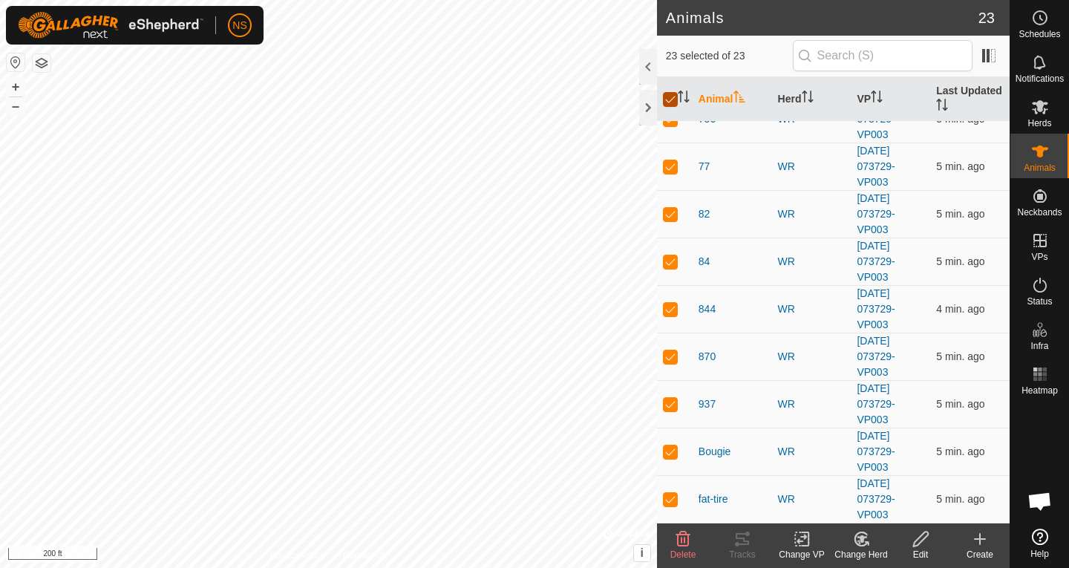
checkbox input "false"
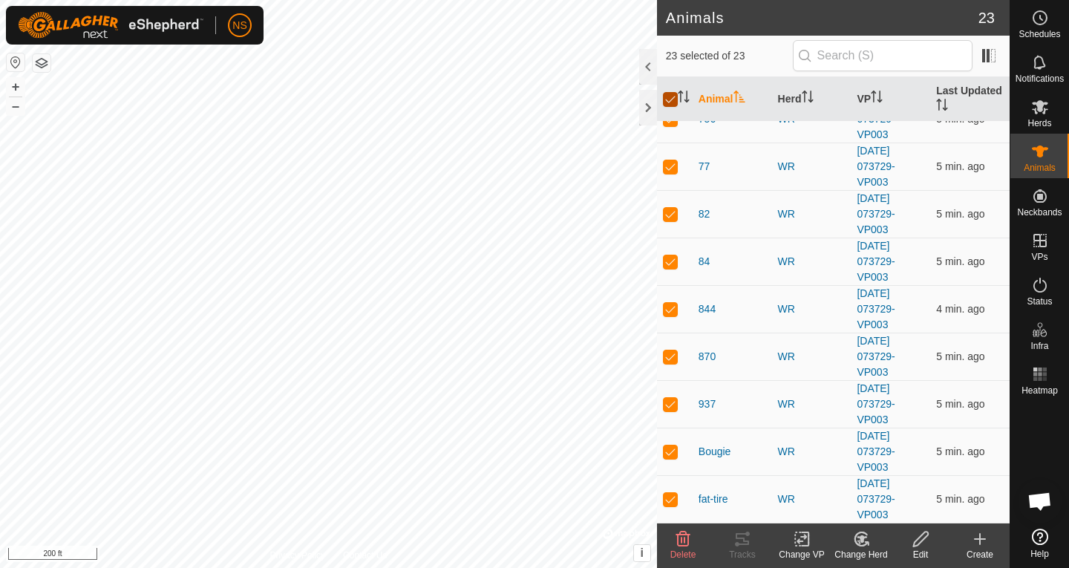
checkbox input "false"
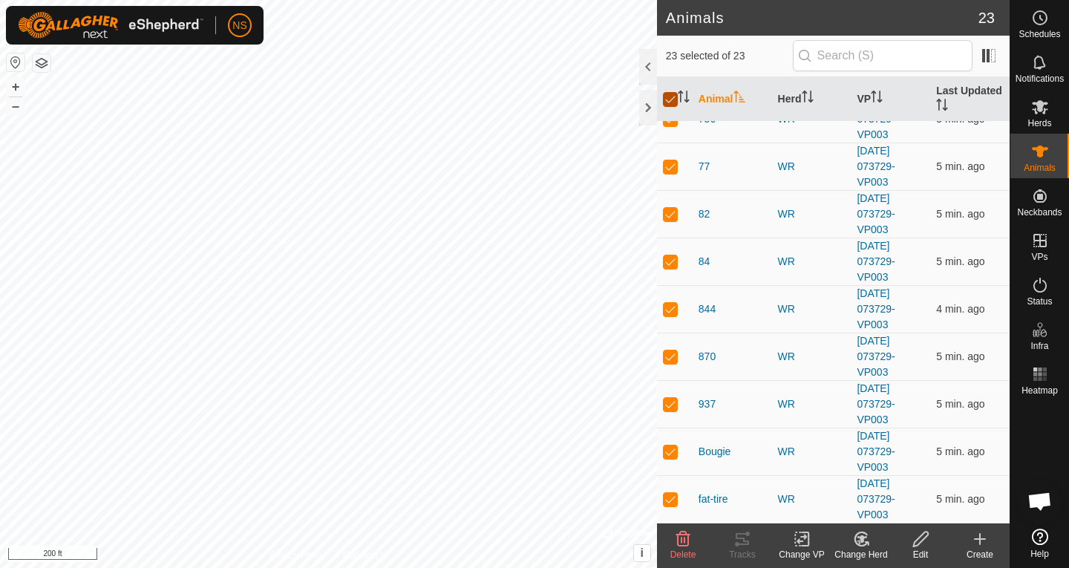
checkbox input "false"
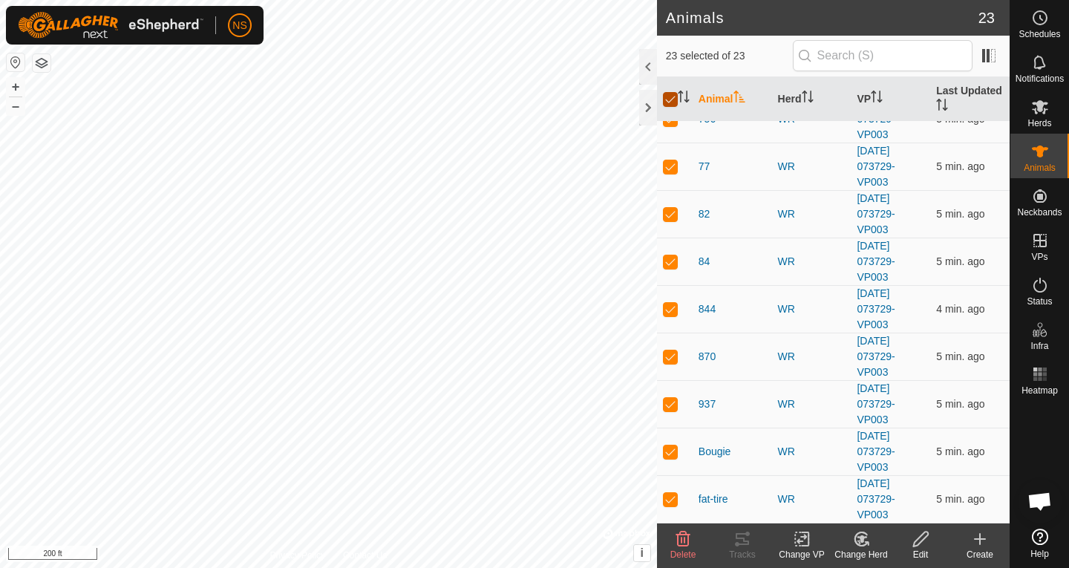
checkbox input "false"
